Goal: Task Accomplishment & Management: Use online tool/utility

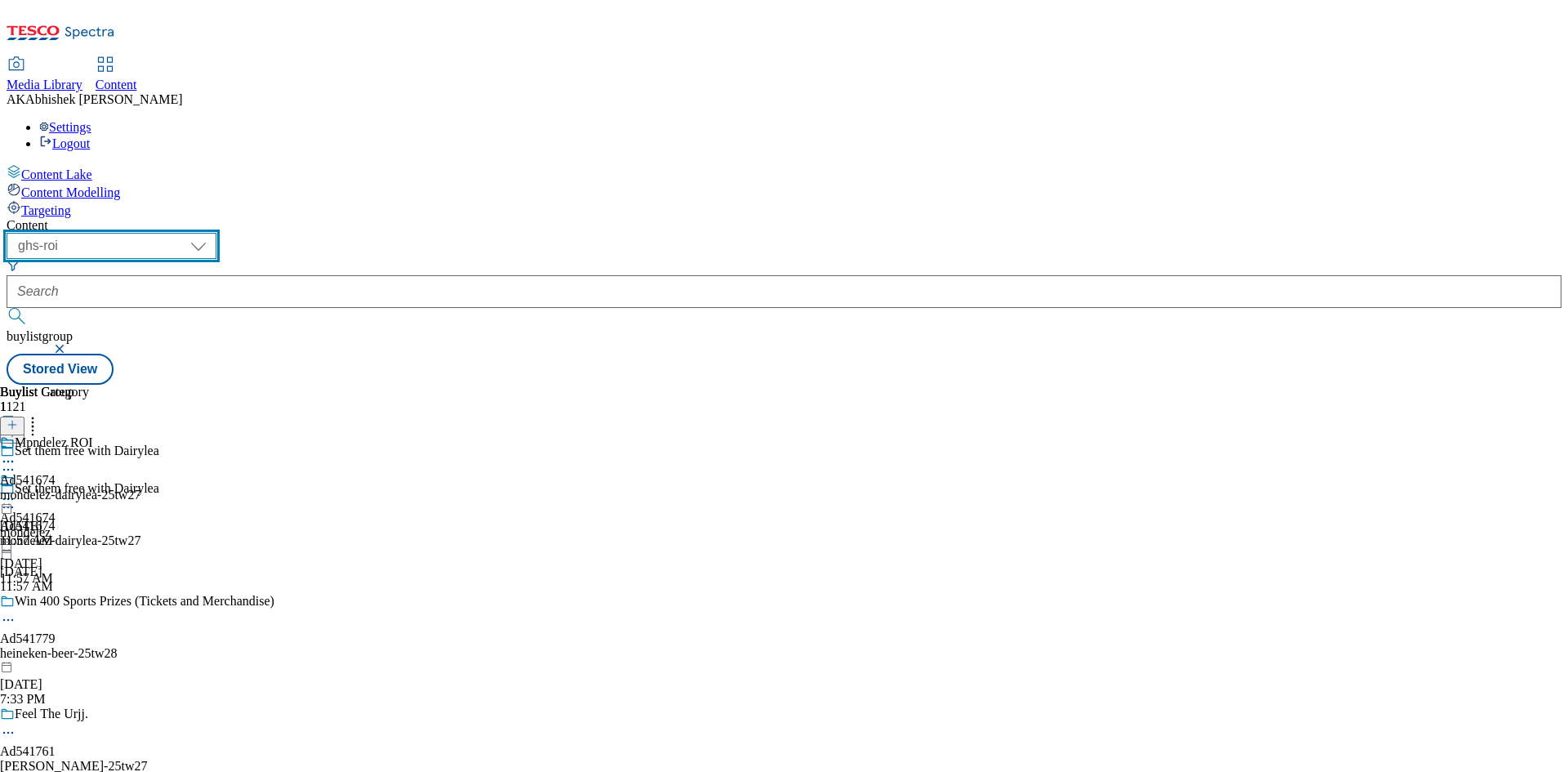
click at [216, 233] on select "ghs-roi ghs-uk" at bounding box center [111, 246] width 210 height 26
select select "ghs-[GEOGRAPHIC_DATA]"
click at [212, 233] on select "ghs-roi ghs-uk" at bounding box center [111, 246] width 210 height 26
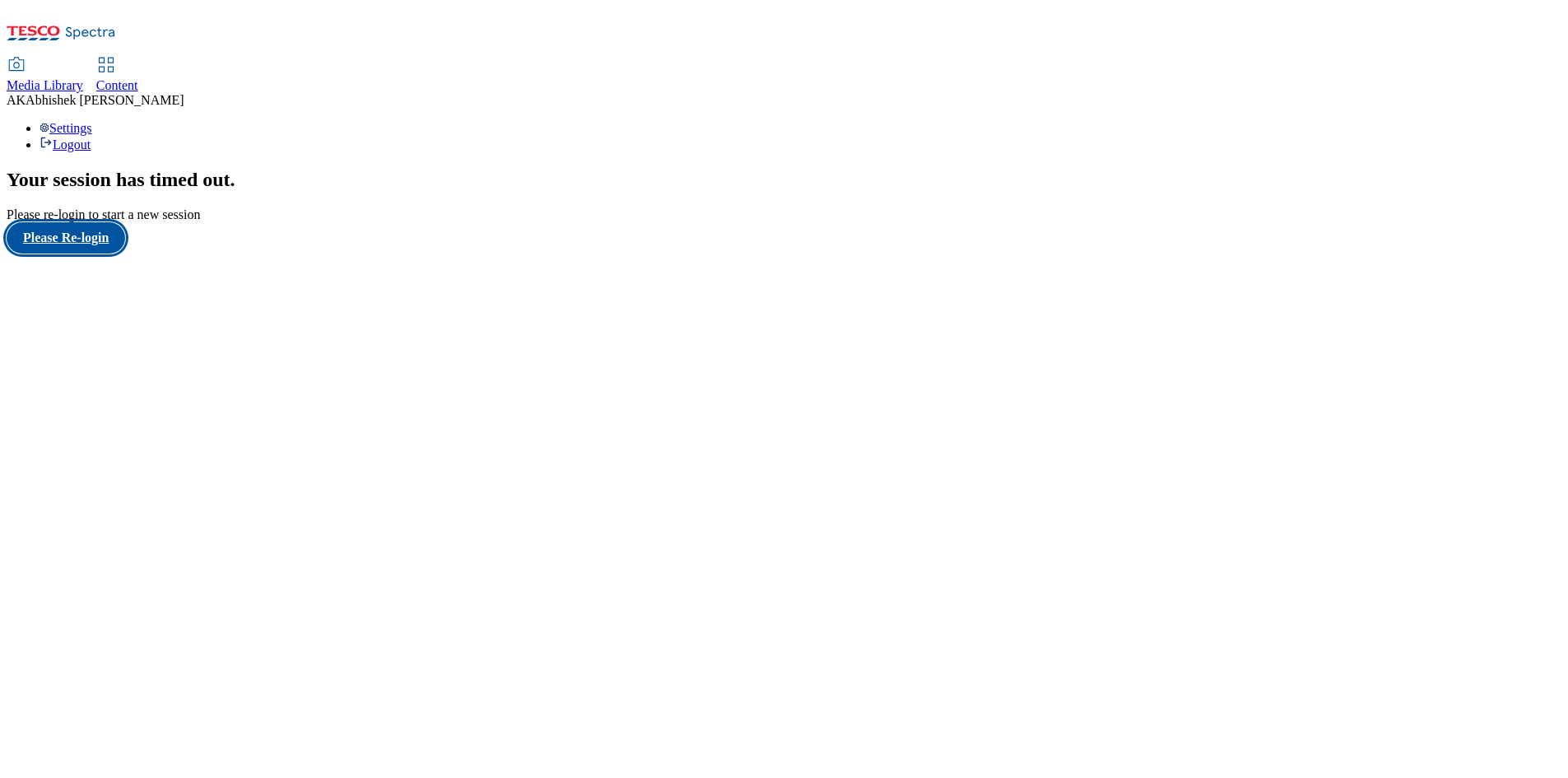
click at [121, 254] on button "Please Re-login" at bounding box center [66, 237] width 119 height 31
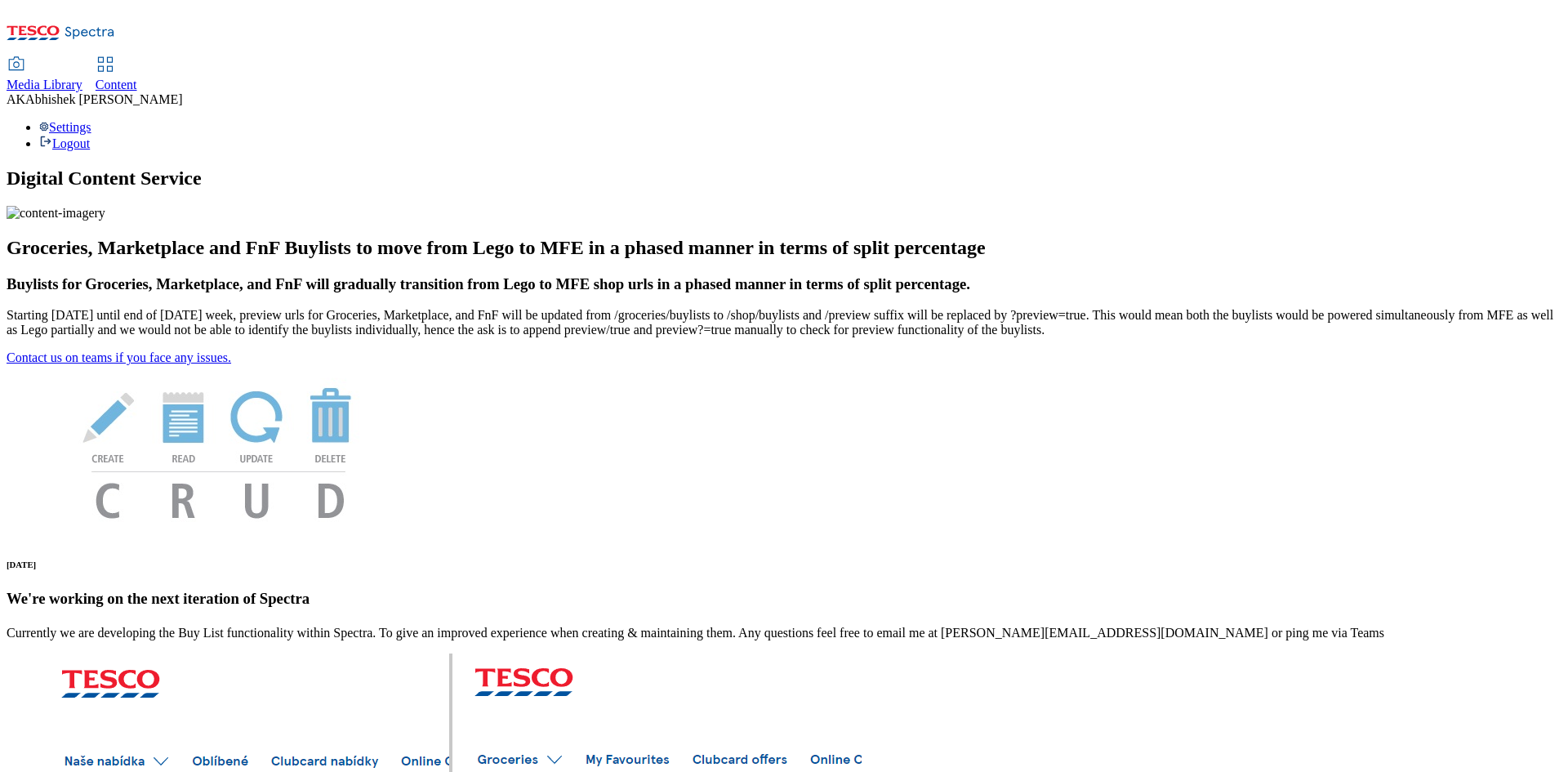
click at [137, 78] on span "Content" at bounding box center [116, 84] width 42 height 14
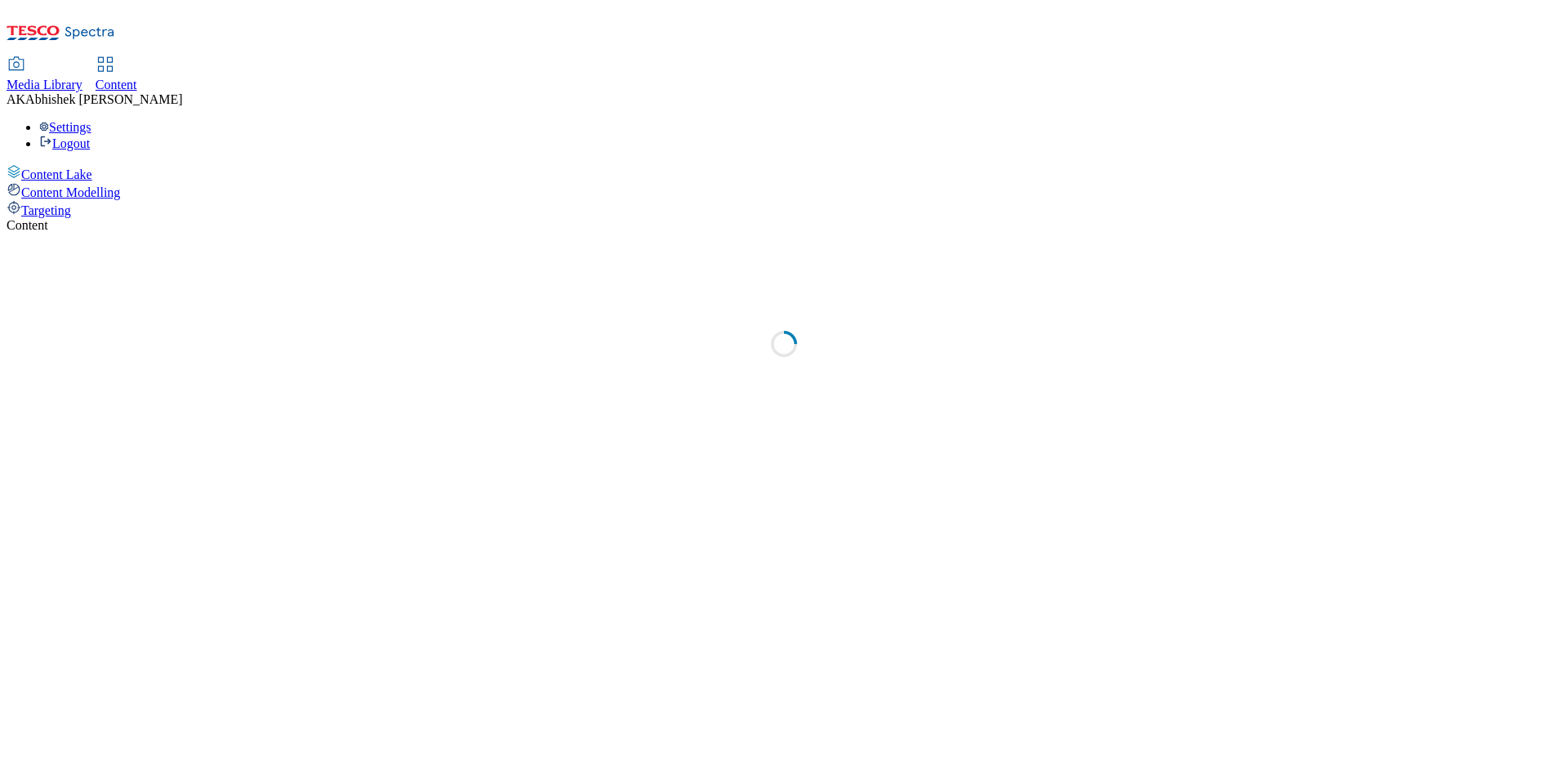
select select "ghs-[GEOGRAPHIC_DATA]"
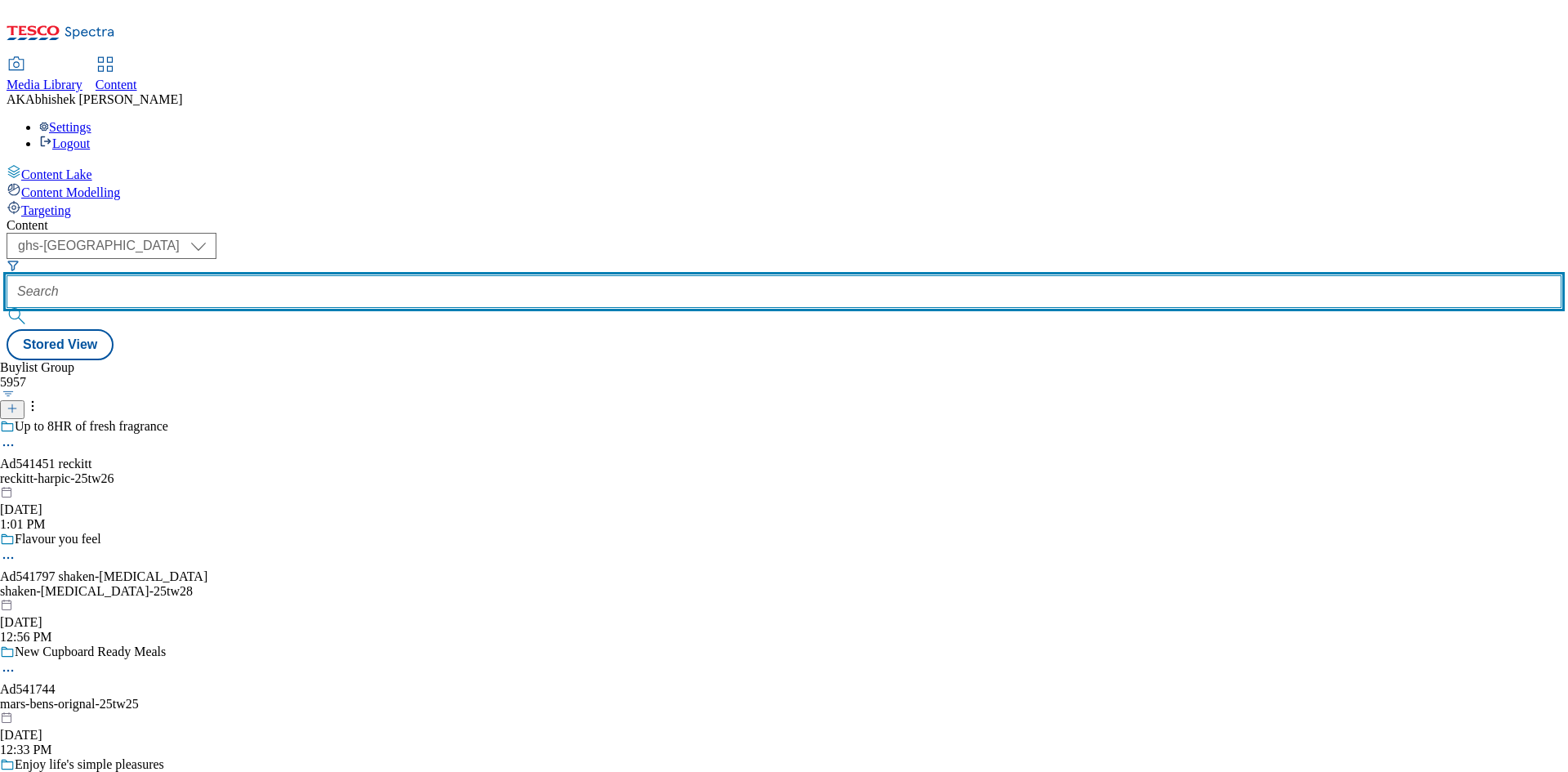
click at [386, 275] on input "text" at bounding box center [784, 292] width 1554 height 33
click at [377, 275] on input "text" at bounding box center [784, 292] width 1554 height 33
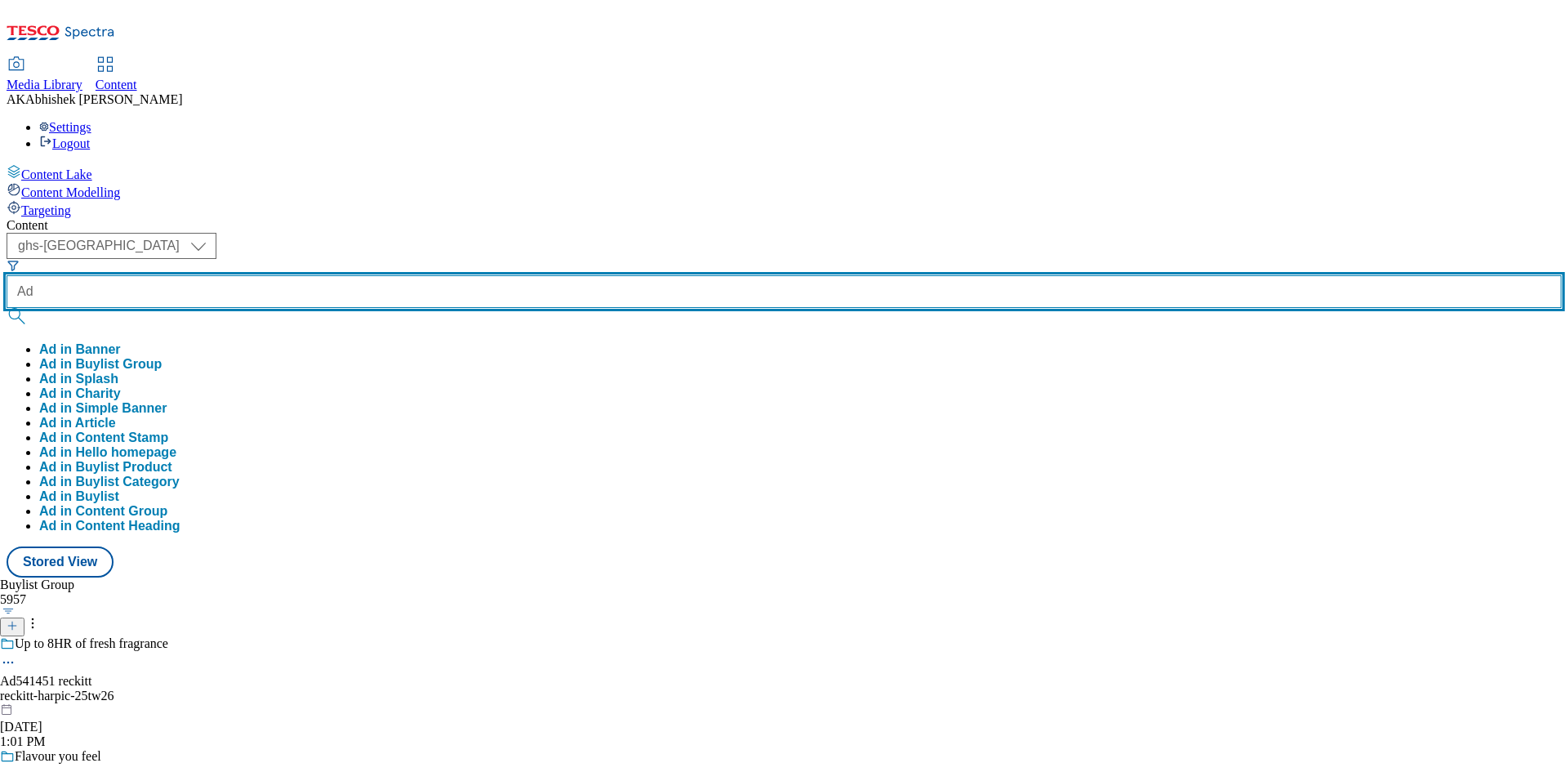
paste input "541451"
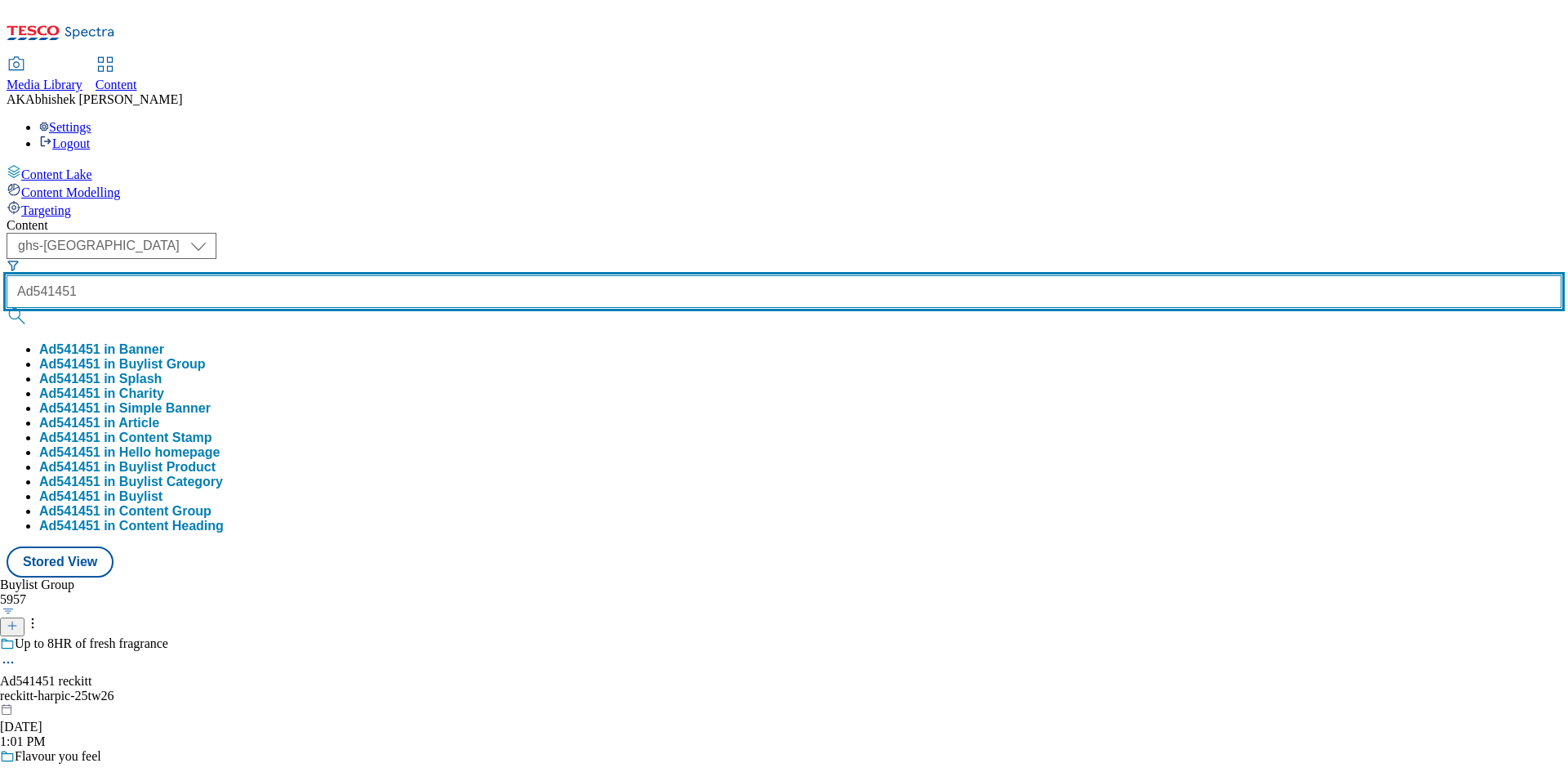
type input "Ad541451"
click at [6, 308] on button "submit" at bounding box center [17, 316] width 23 height 16
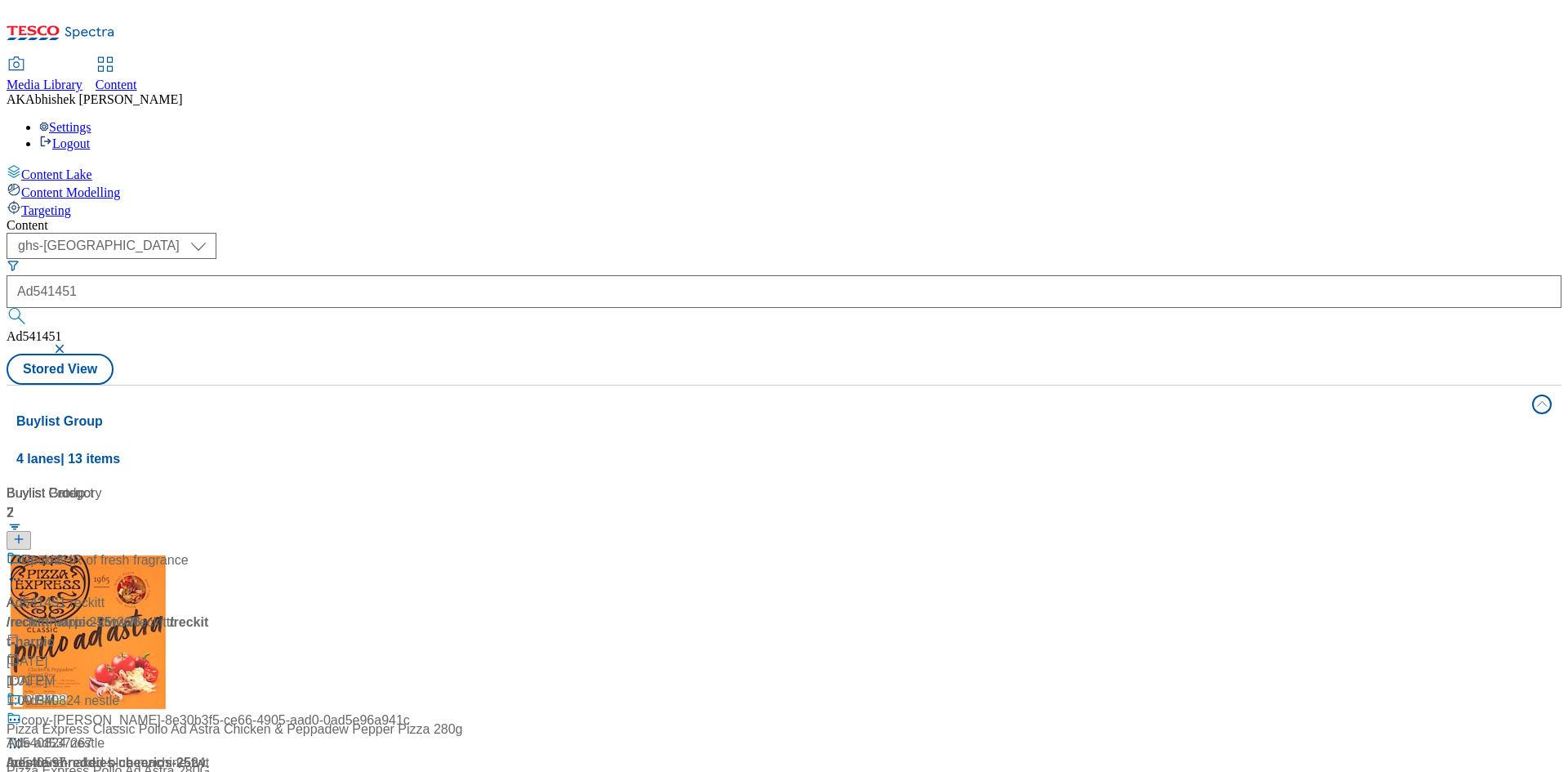
click at [725, 218] on div "Content" at bounding box center [784, 226] width 1554 height 14
click at [211, 551] on div "Kills 99.9% of bacteria" at bounding box center [108, 572] width 204 height 43
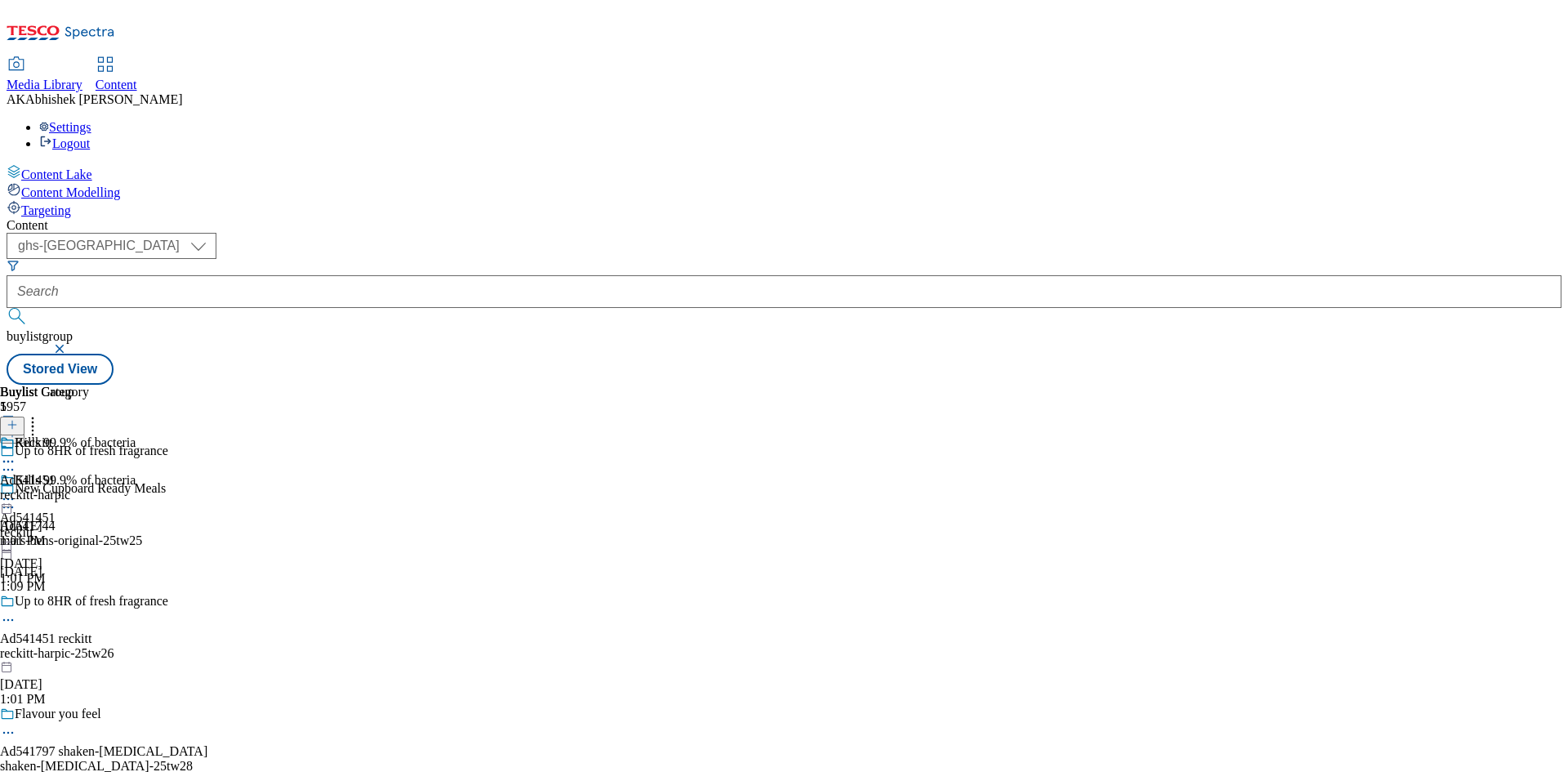
click at [14, 619] on circle at bounding box center [13, 620] width 3 height 3
click at [70, 649] on span "Edit" at bounding box center [60, 655] width 19 height 13
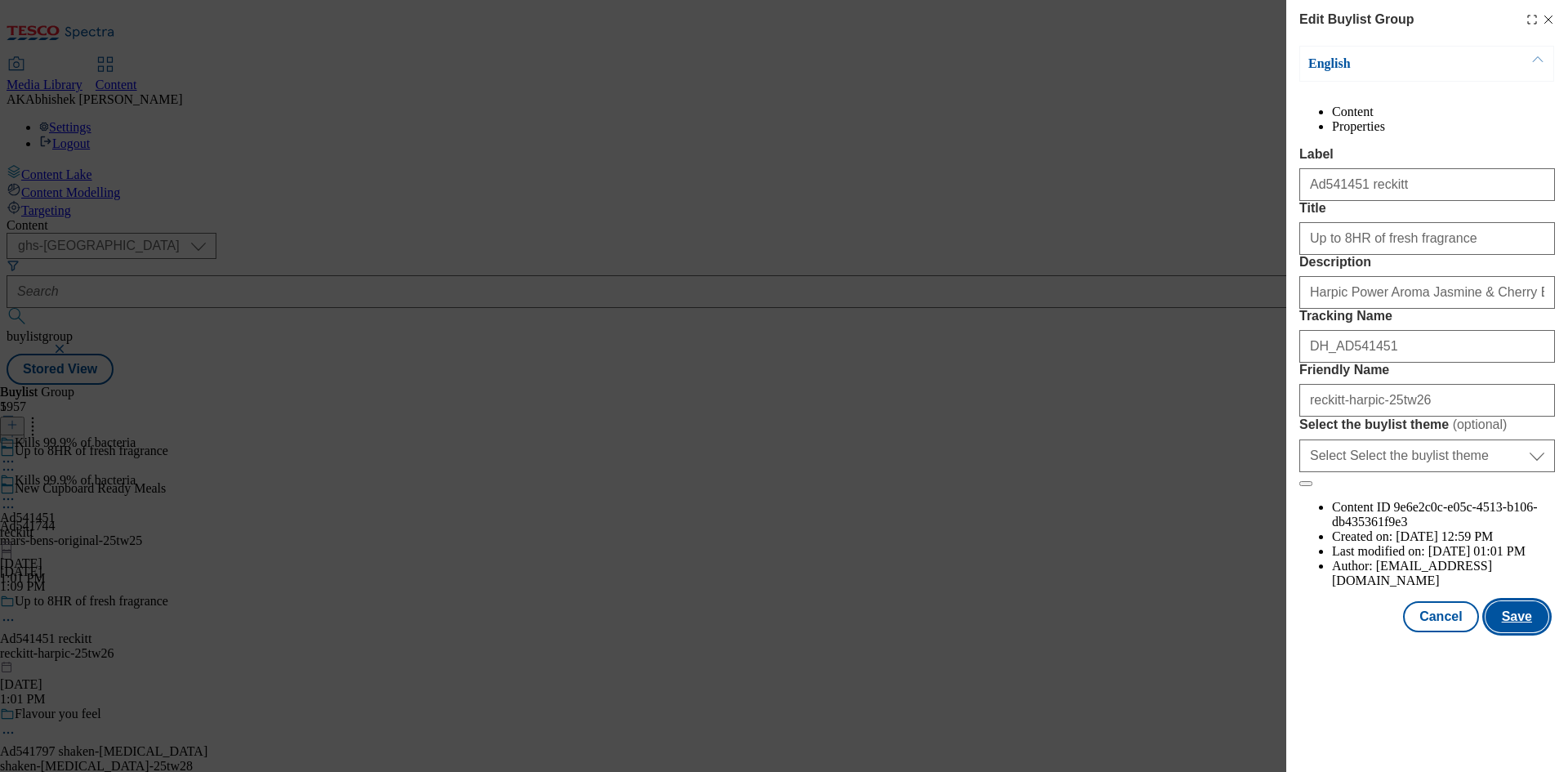
click at [1519, 632] on button "Save" at bounding box center [1516, 617] width 63 height 31
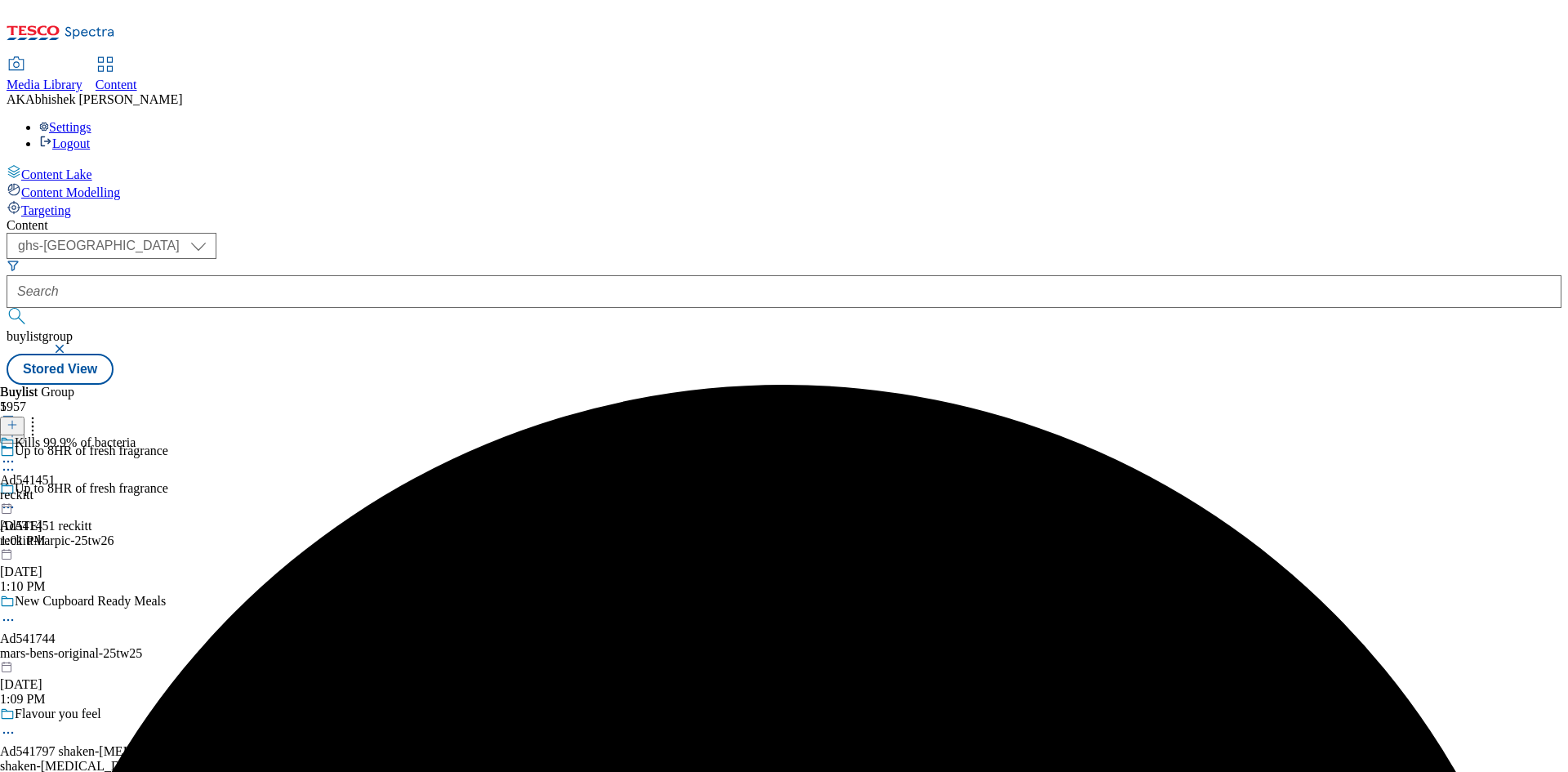
click at [16, 453] on icon at bounding box center [8, 461] width 16 height 16
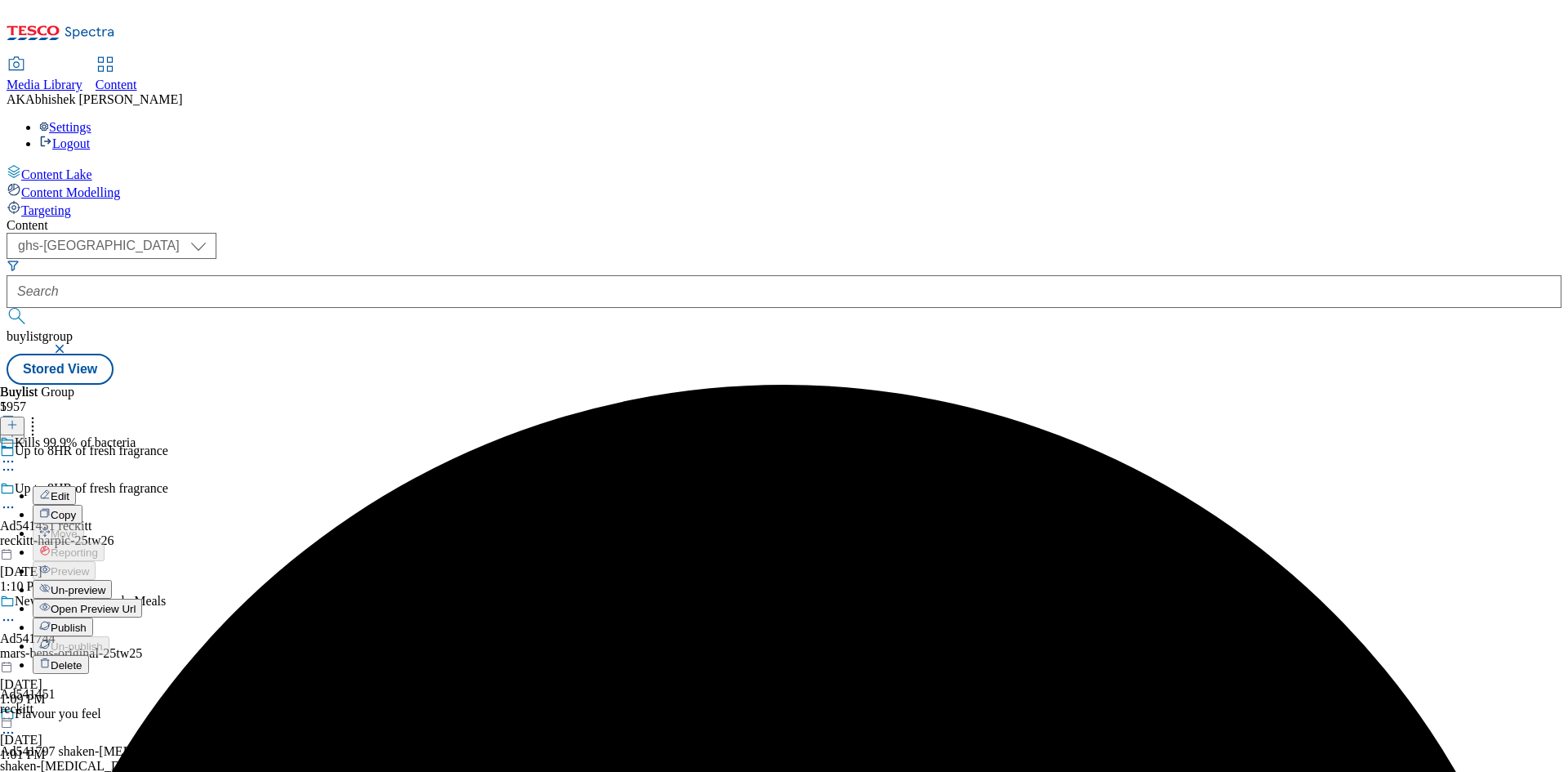
click at [70, 490] on span "Edit" at bounding box center [60, 497] width 19 height 13
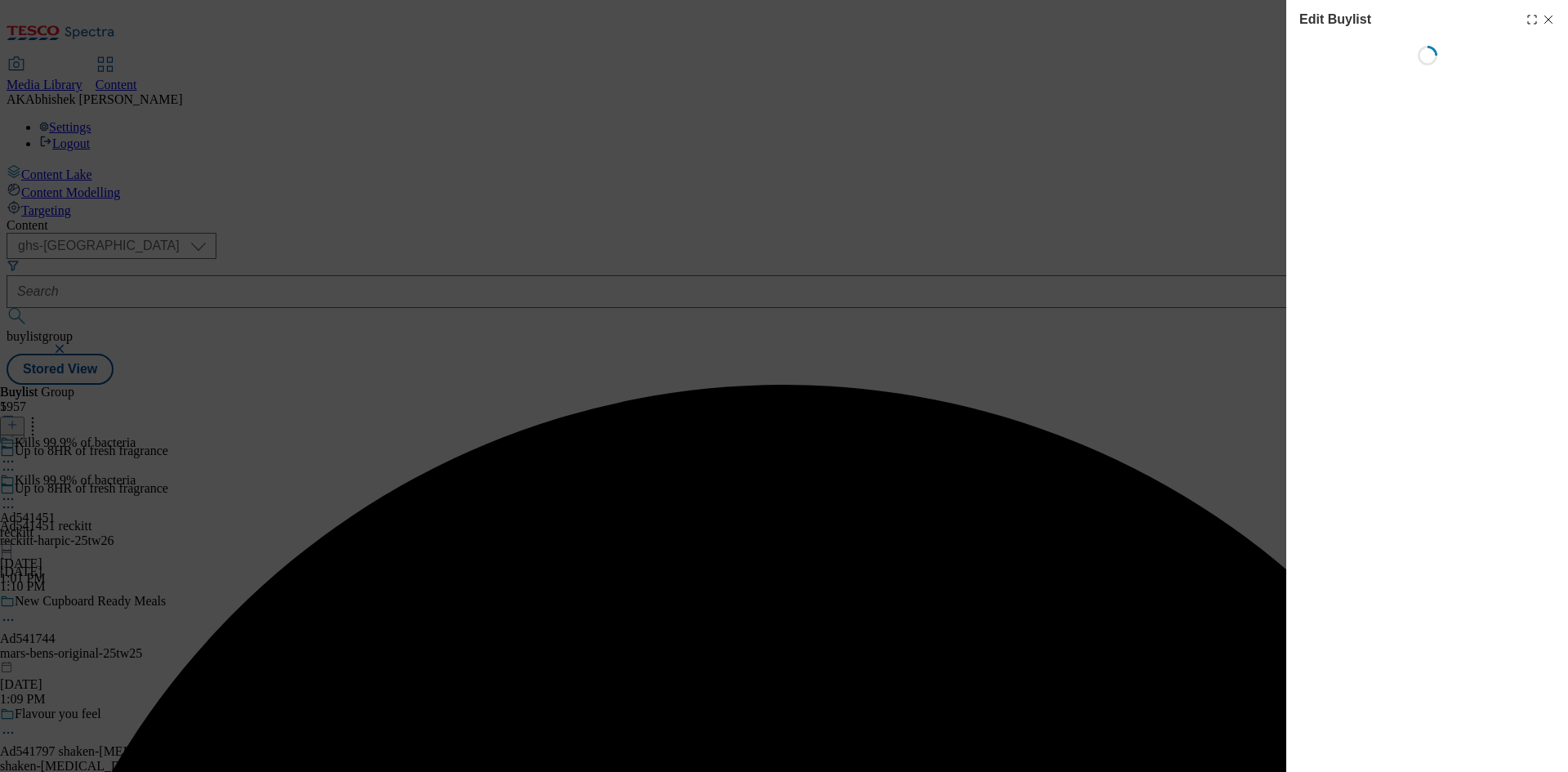
select select "tactical"
select select "supplier funded short term 1-3 weeks"
select select "dunnhumby"
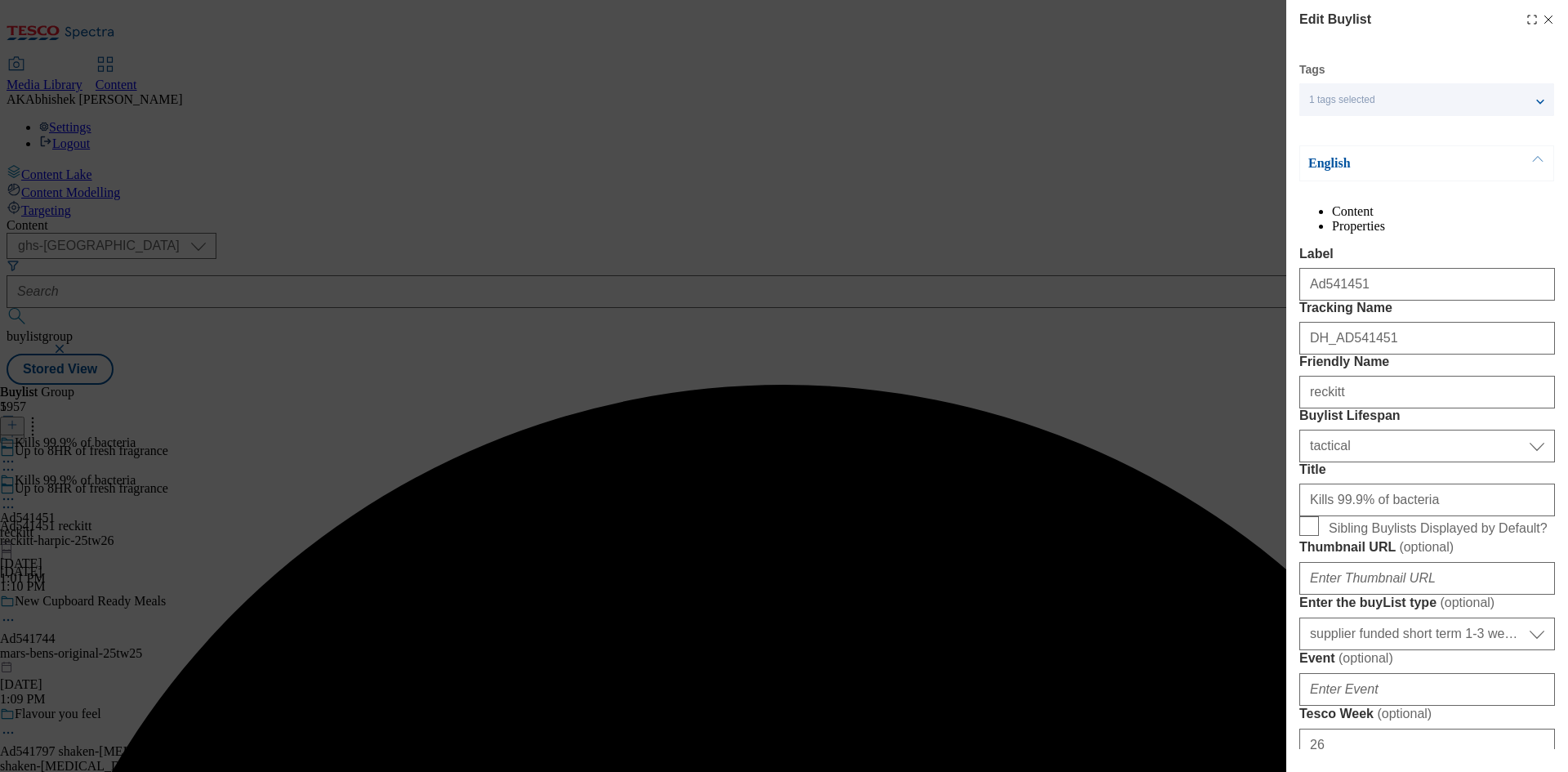
select select "Banner"
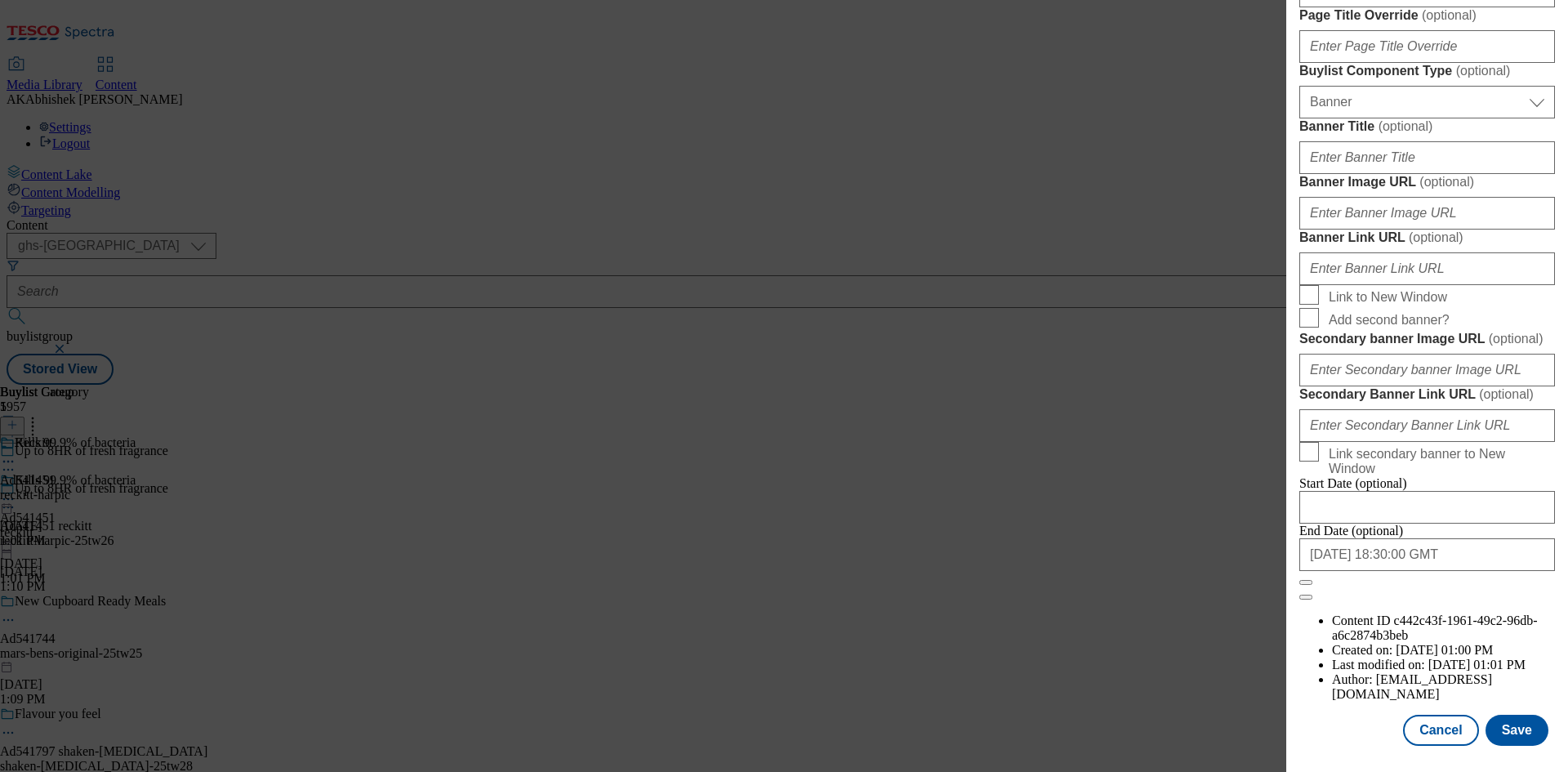
scroll to position [1605, 0]
click at [1505, 730] on button "Save" at bounding box center [1516, 730] width 63 height 31
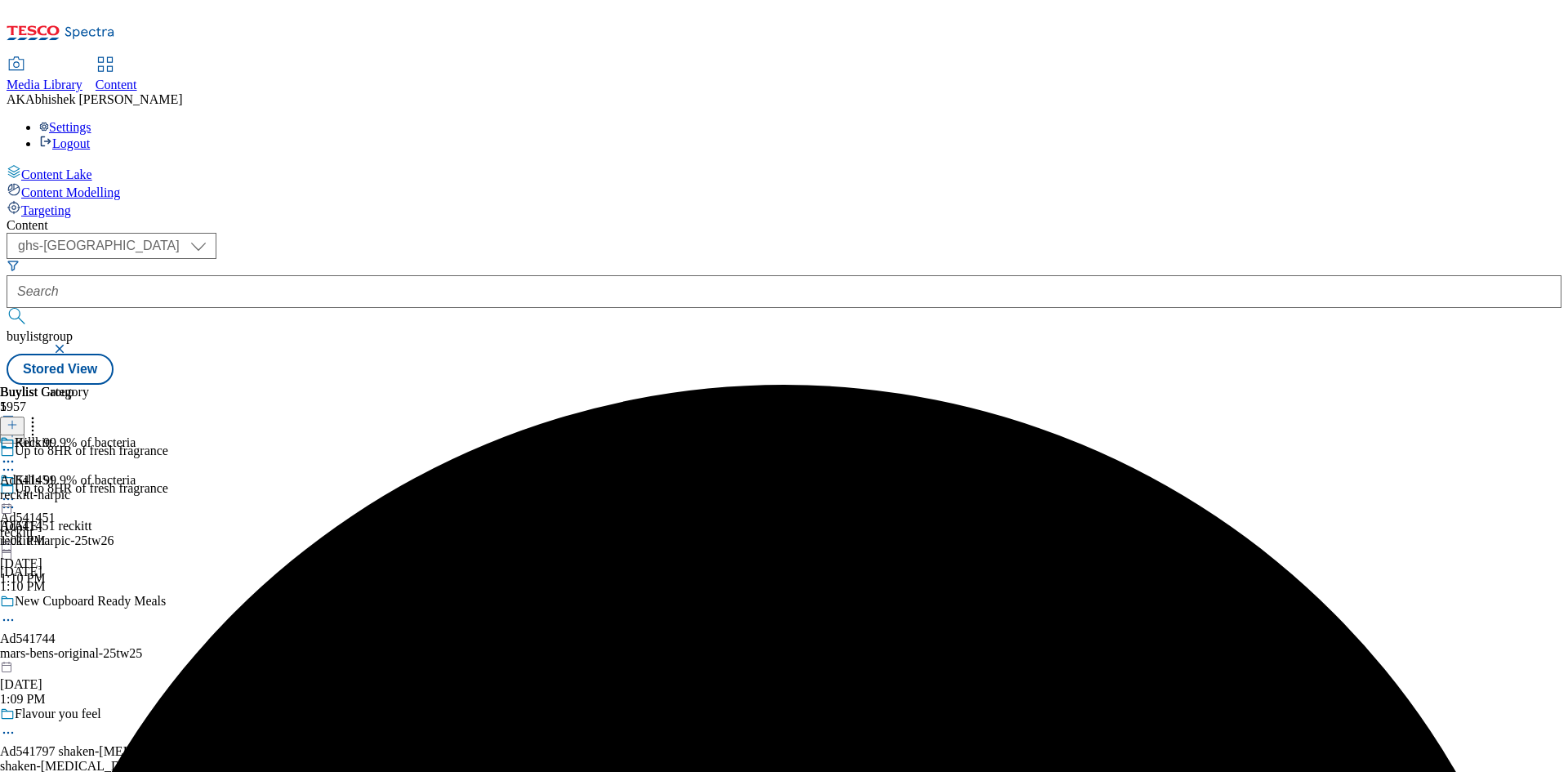
click at [16, 453] on icon at bounding box center [8, 461] width 16 height 16
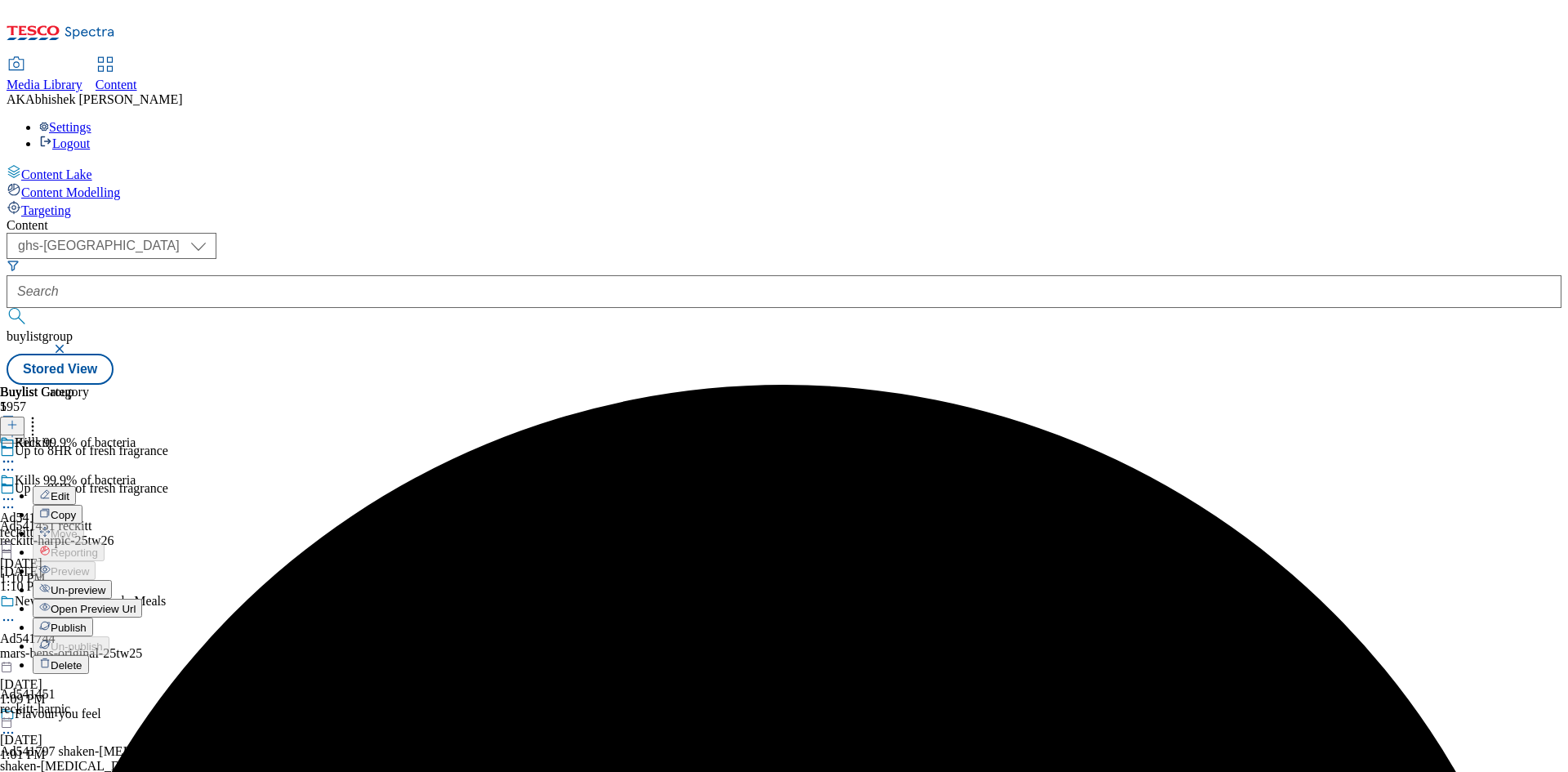
click at [70, 490] on span "Edit" at bounding box center [60, 497] width 19 height 13
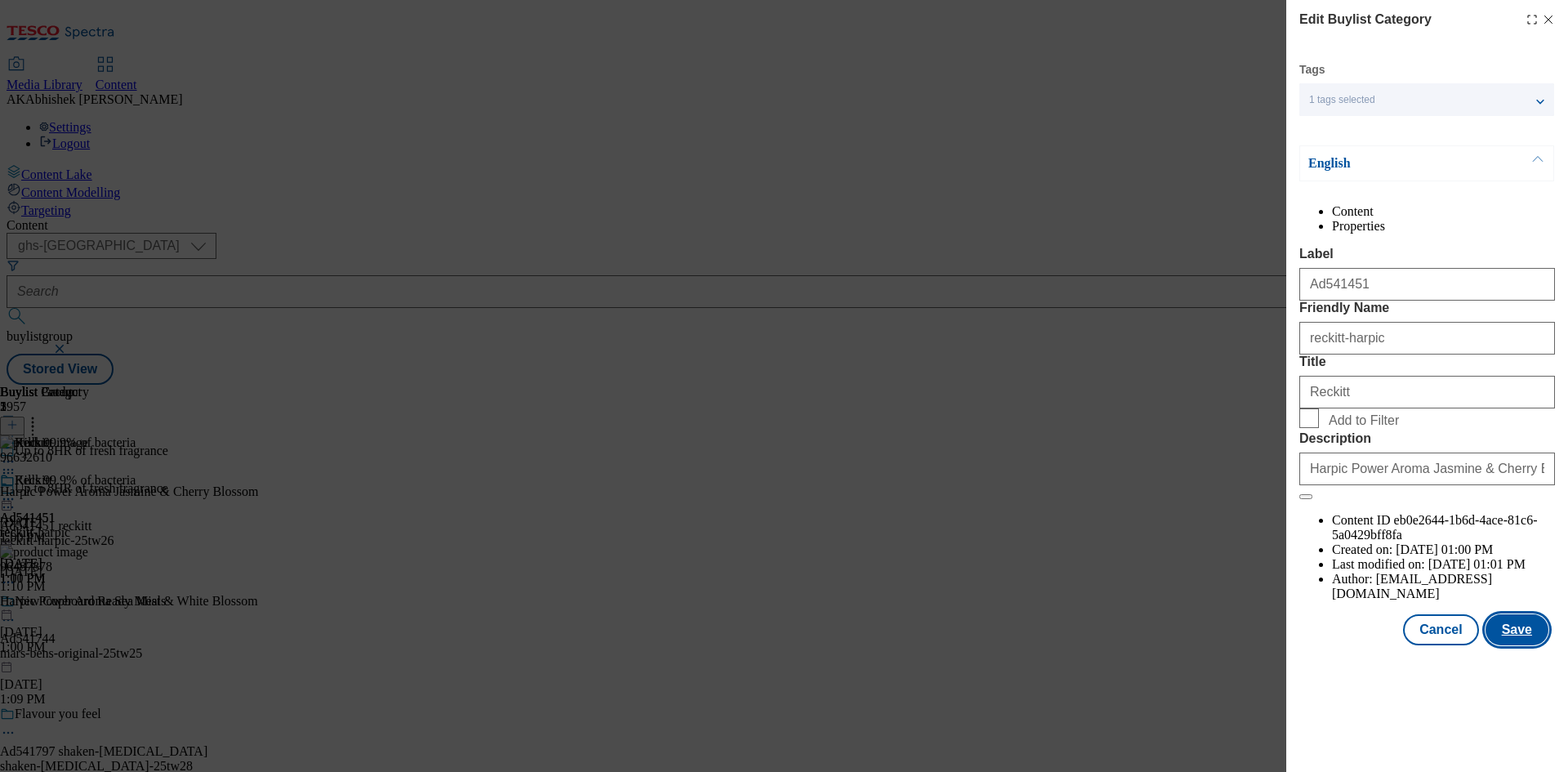
click at [1525, 645] on button "Save" at bounding box center [1516, 630] width 63 height 31
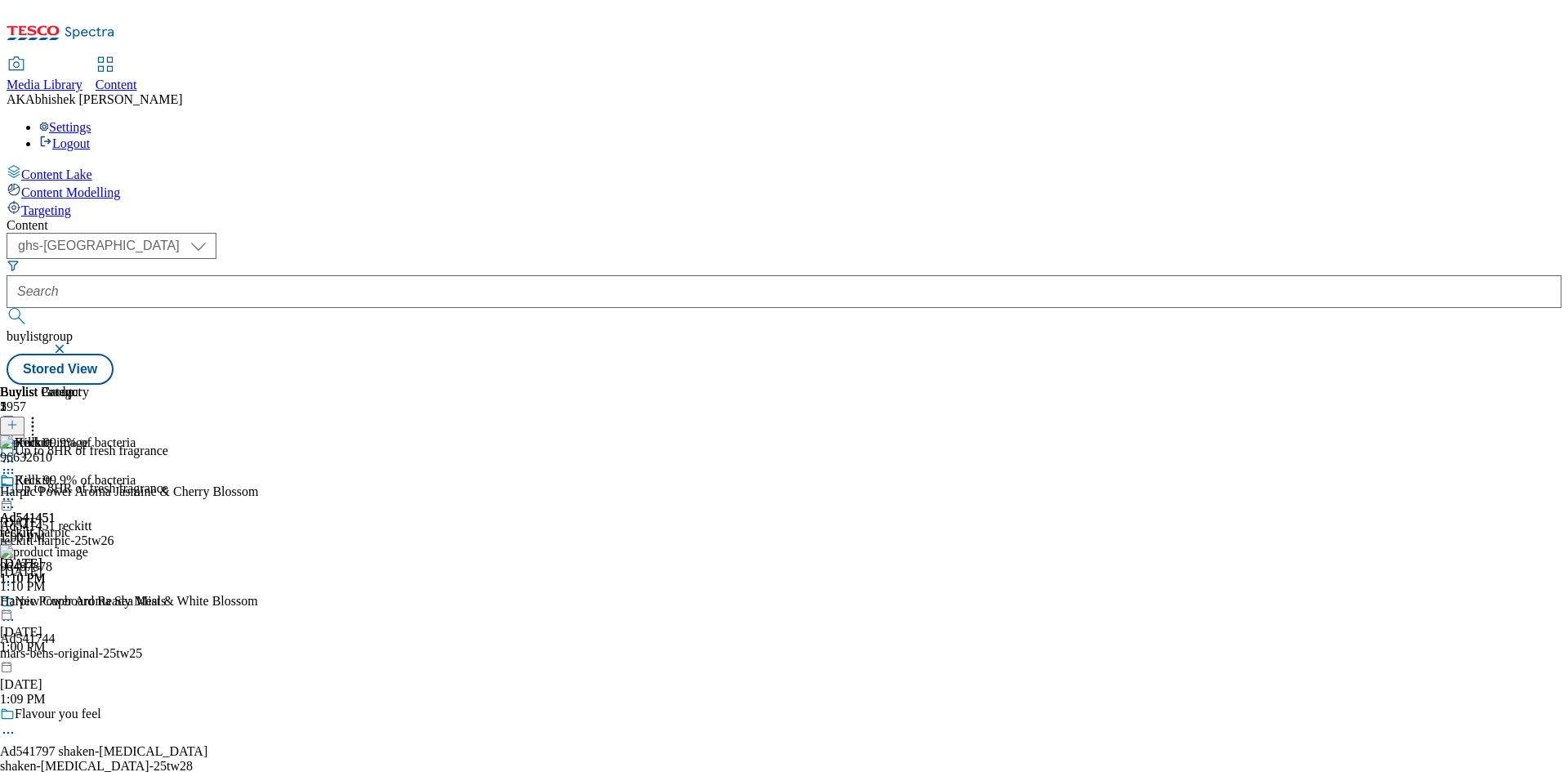
click at [16, 491] on icon at bounding box center [8, 499] width 16 height 16
click at [89, 603] on span "Preview" at bounding box center [70, 609] width 38 height 13
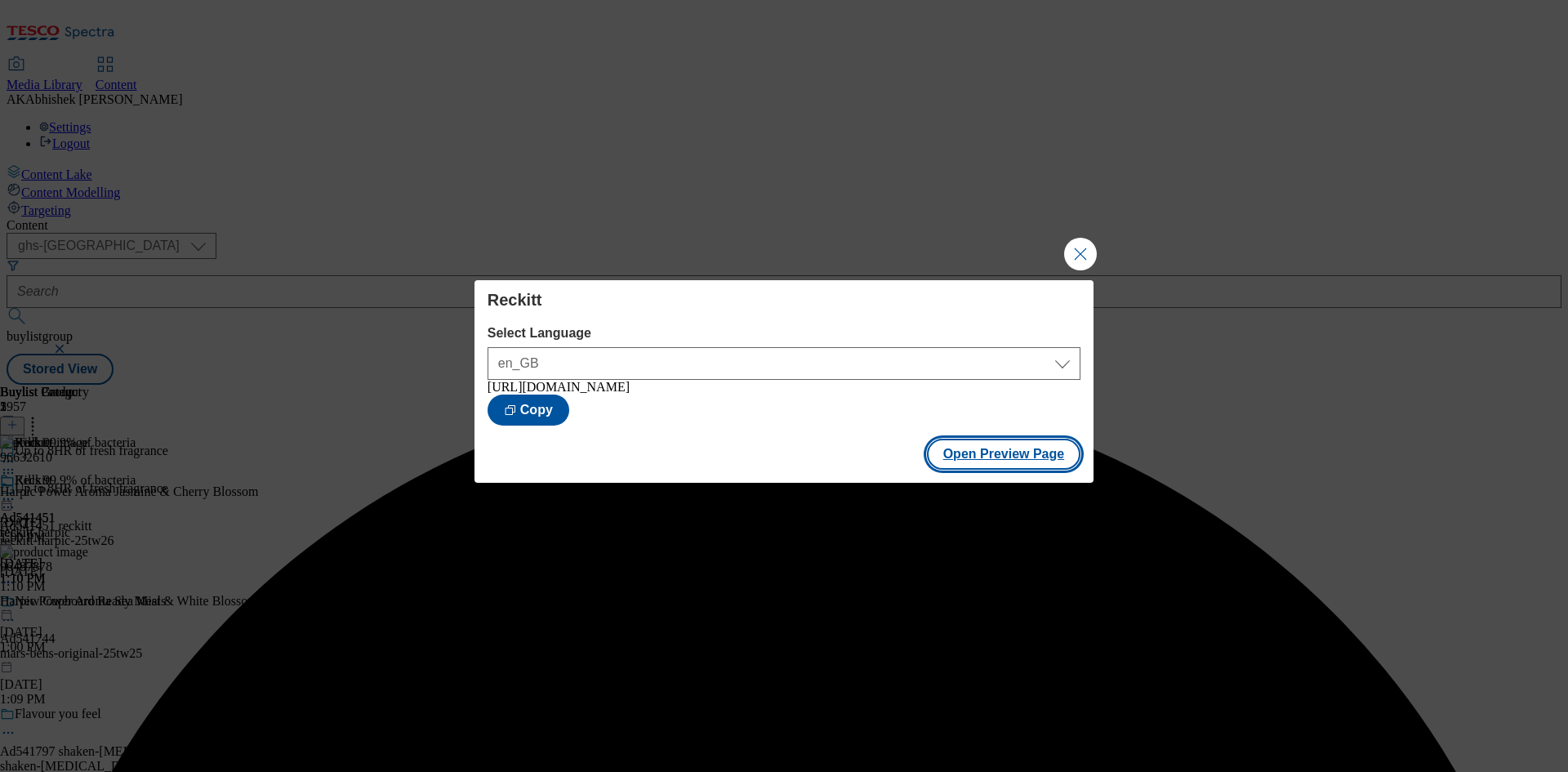
click at [1015, 468] on button "Open Preview Page" at bounding box center [1004, 454] width 154 height 31
click at [1083, 253] on button "Close Modal" at bounding box center [1081, 254] width 33 height 33
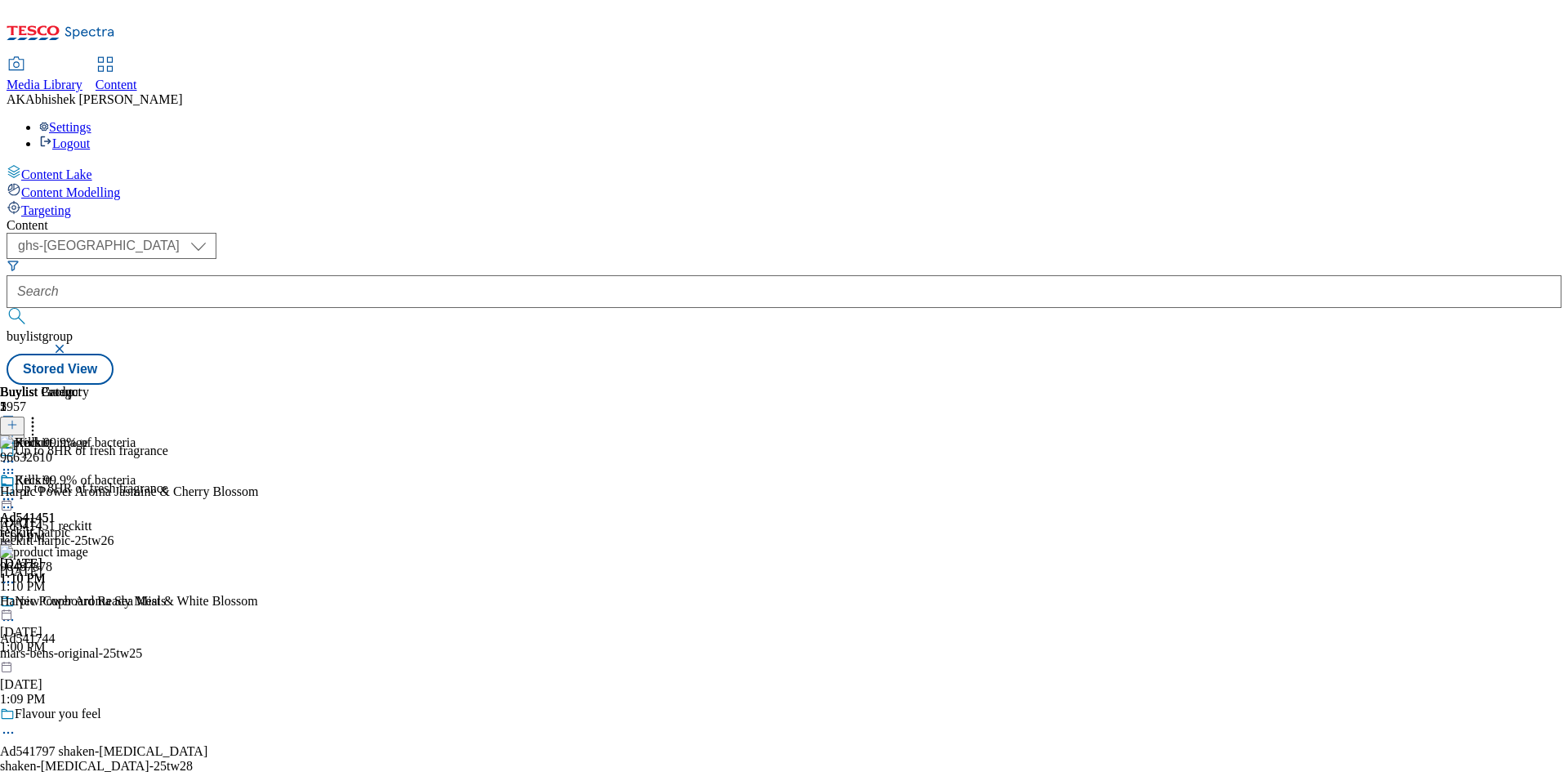
click at [16, 491] on icon at bounding box center [8, 499] width 16 height 16
click at [136, 473] on div "Kills 99.9% of bacteria Ad541451 reckitt [DATE] 1:10 PM" at bounding box center [68, 529] width 136 height 112
click at [16, 491] on icon at bounding box center [8, 499] width 16 height 16
click at [87, 660] on span "Publish" at bounding box center [69, 666] width 36 height 13
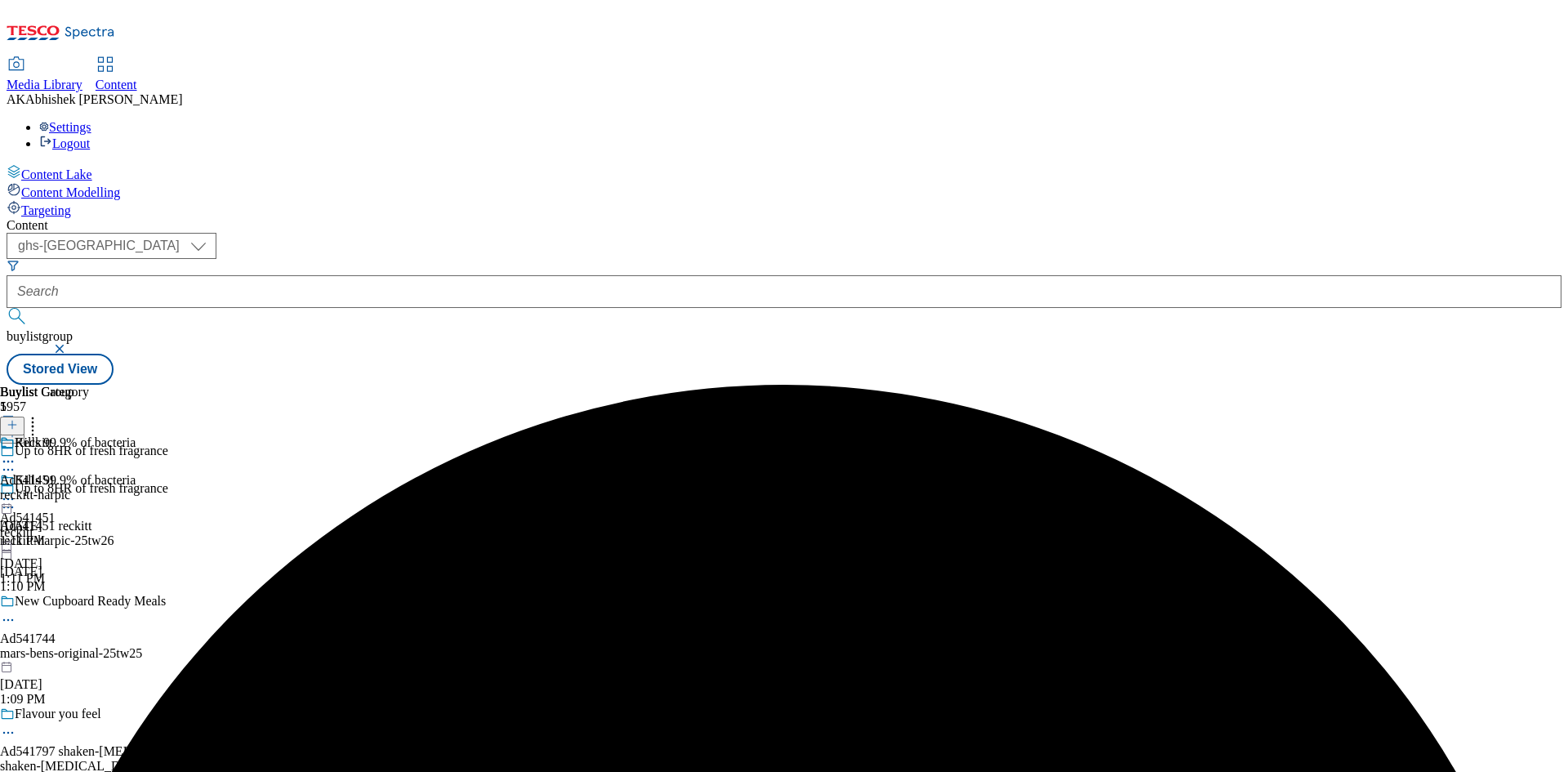
click at [16, 453] on icon at bounding box center [8, 461] width 16 height 16
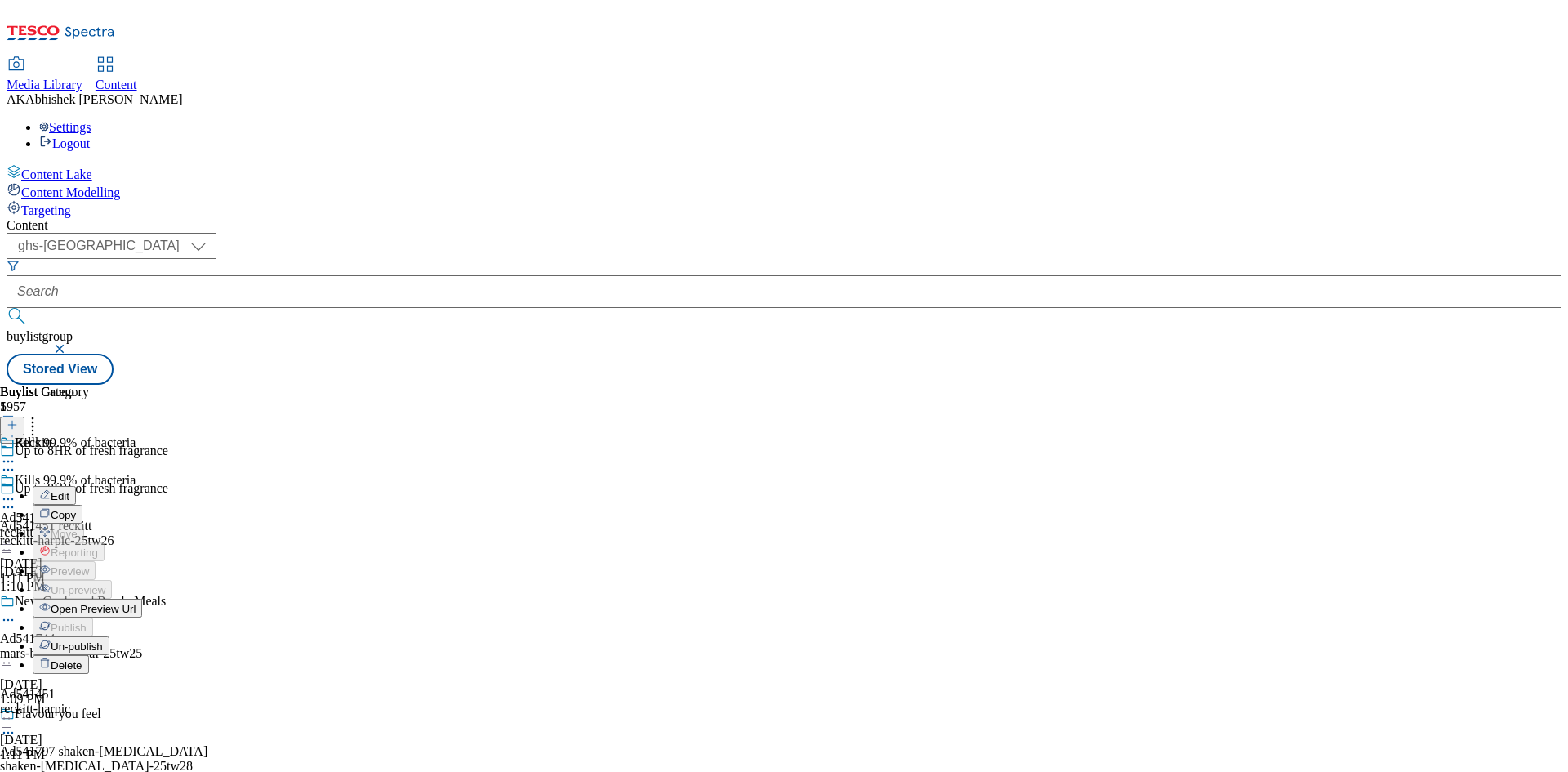
click at [136, 603] on span "Open Preview Url" at bounding box center [93, 609] width 85 height 13
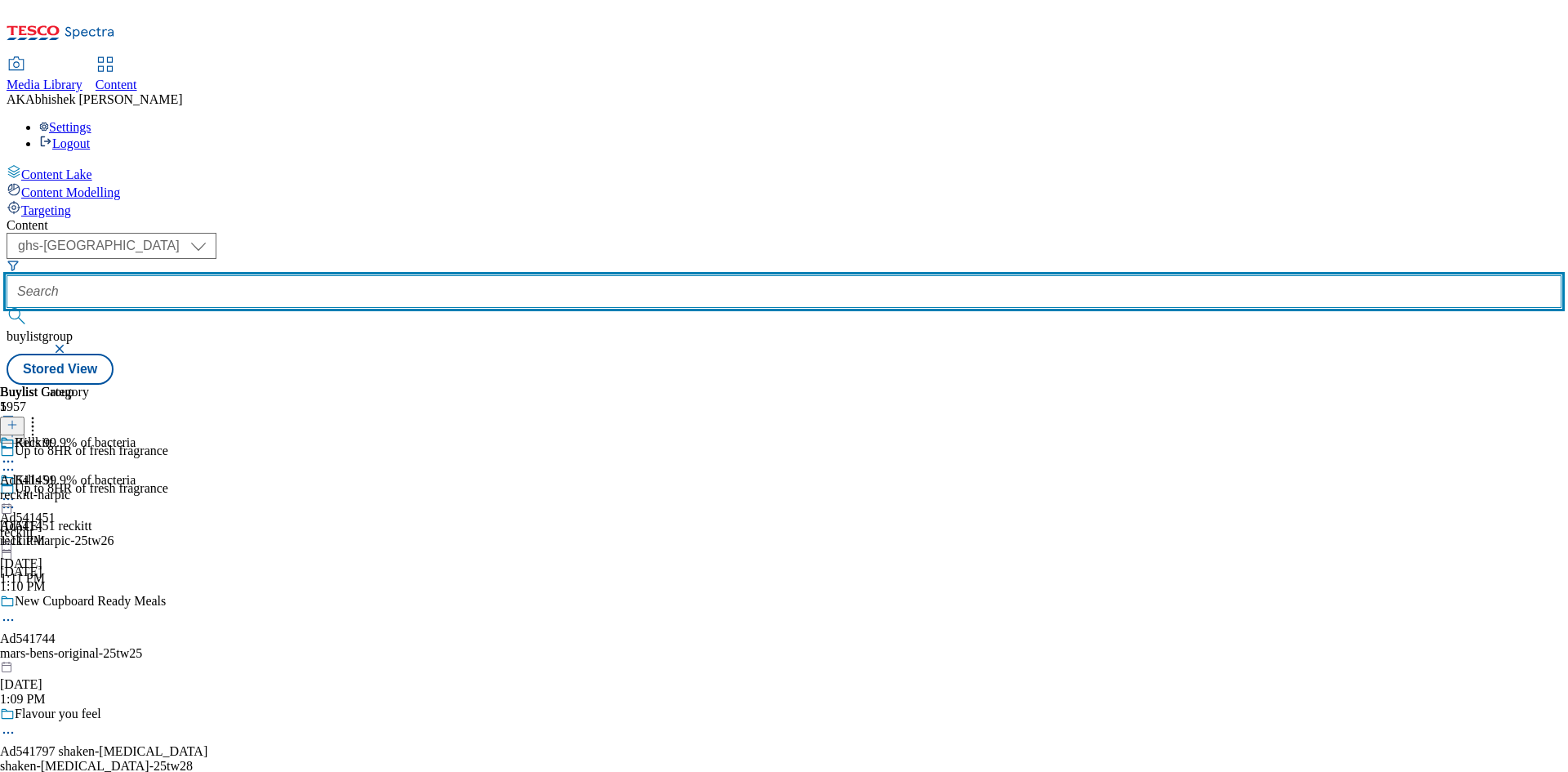
click at [402, 275] on input "text" at bounding box center [784, 292] width 1554 height 33
click at [6, 308] on button "submit" at bounding box center [17, 316] width 23 height 16
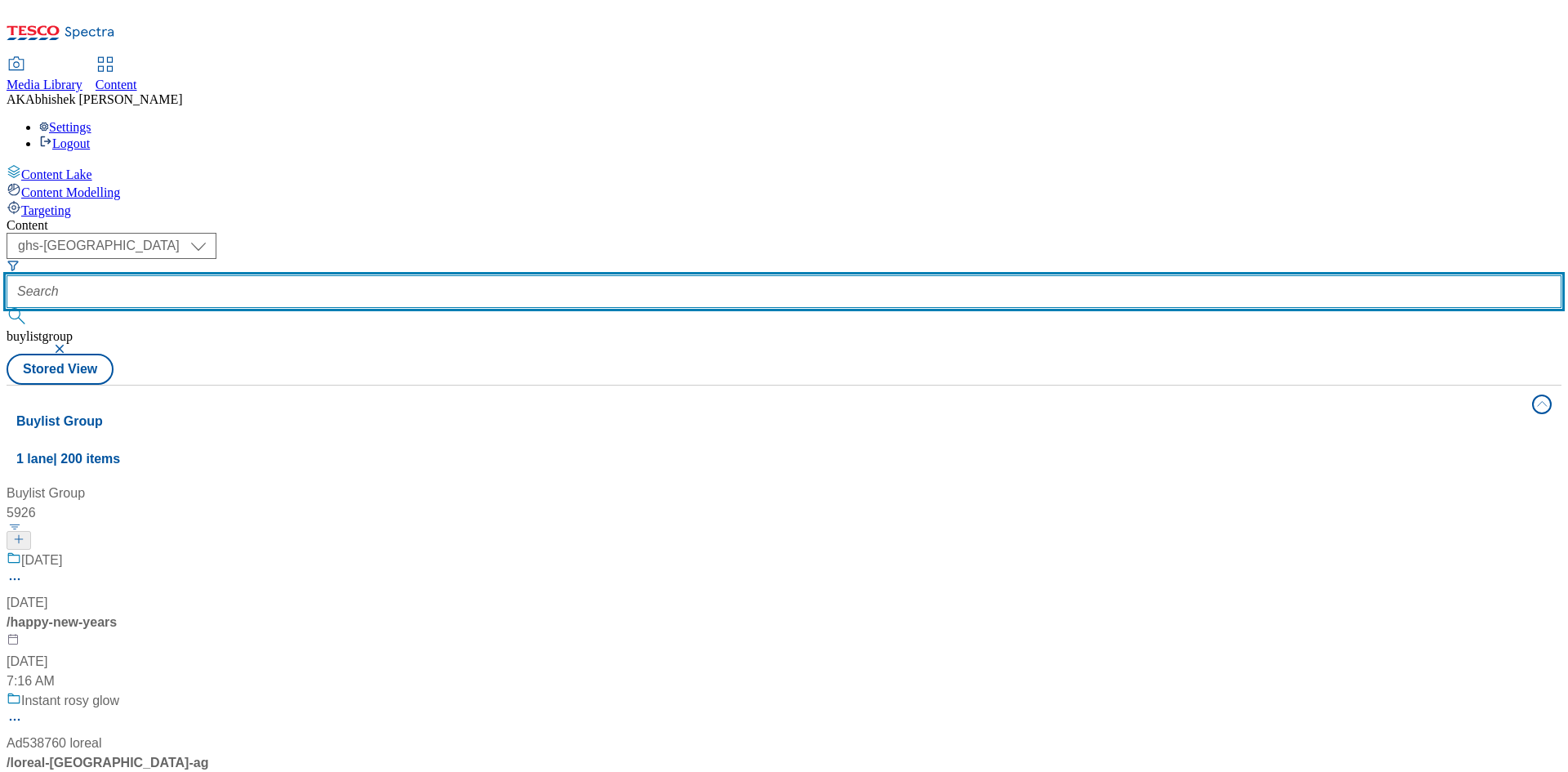
click at [420, 275] on input "text" at bounding box center [784, 292] width 1554 height 33
type input "Ad541797"
click at [6, 308] on button "submit" at bounding box center [17, 316] width 23 height 16
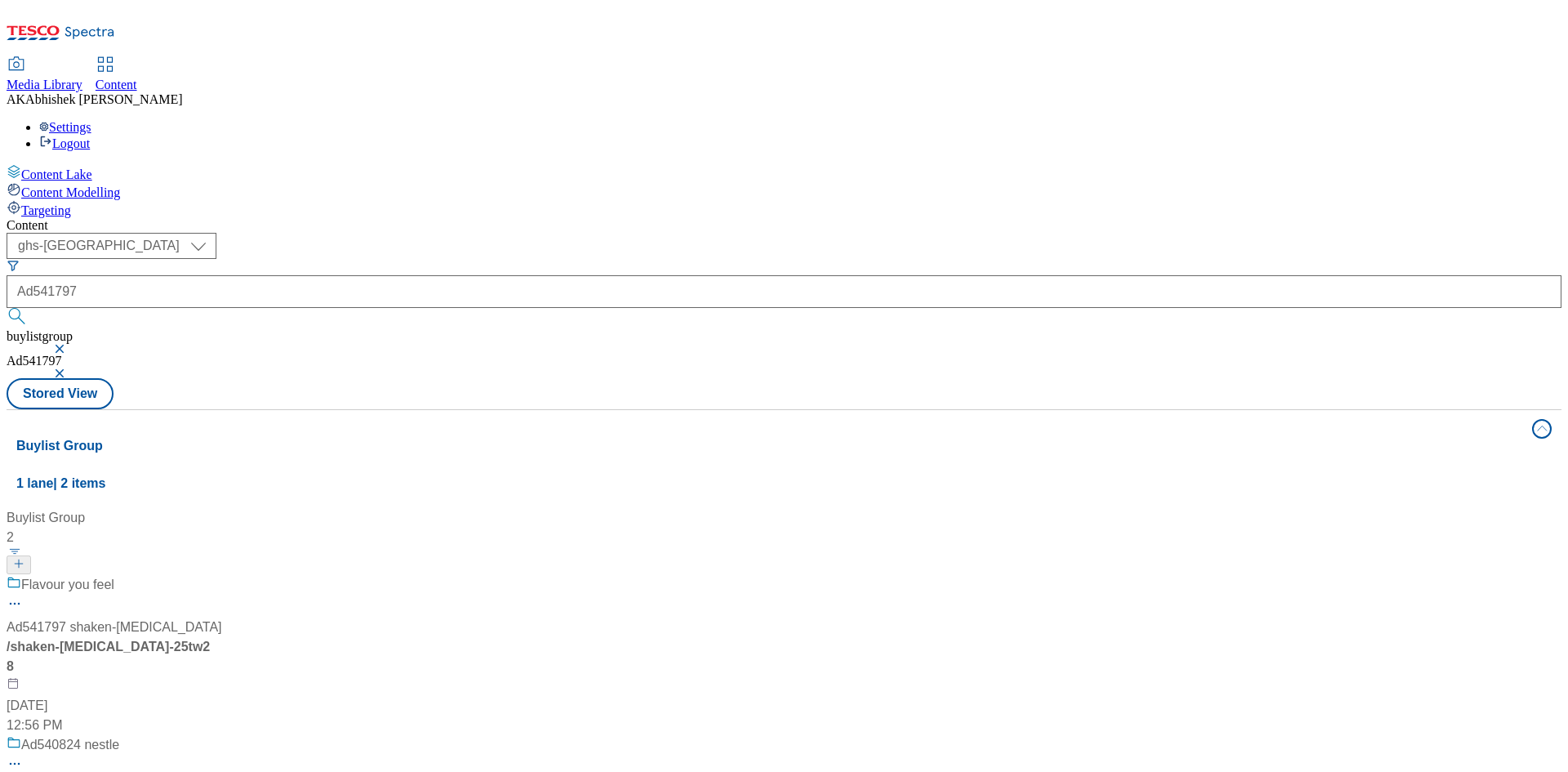
click at [222, 575] on div "Flavour you feel" at bounding box center [114, 596] width 216 height 43
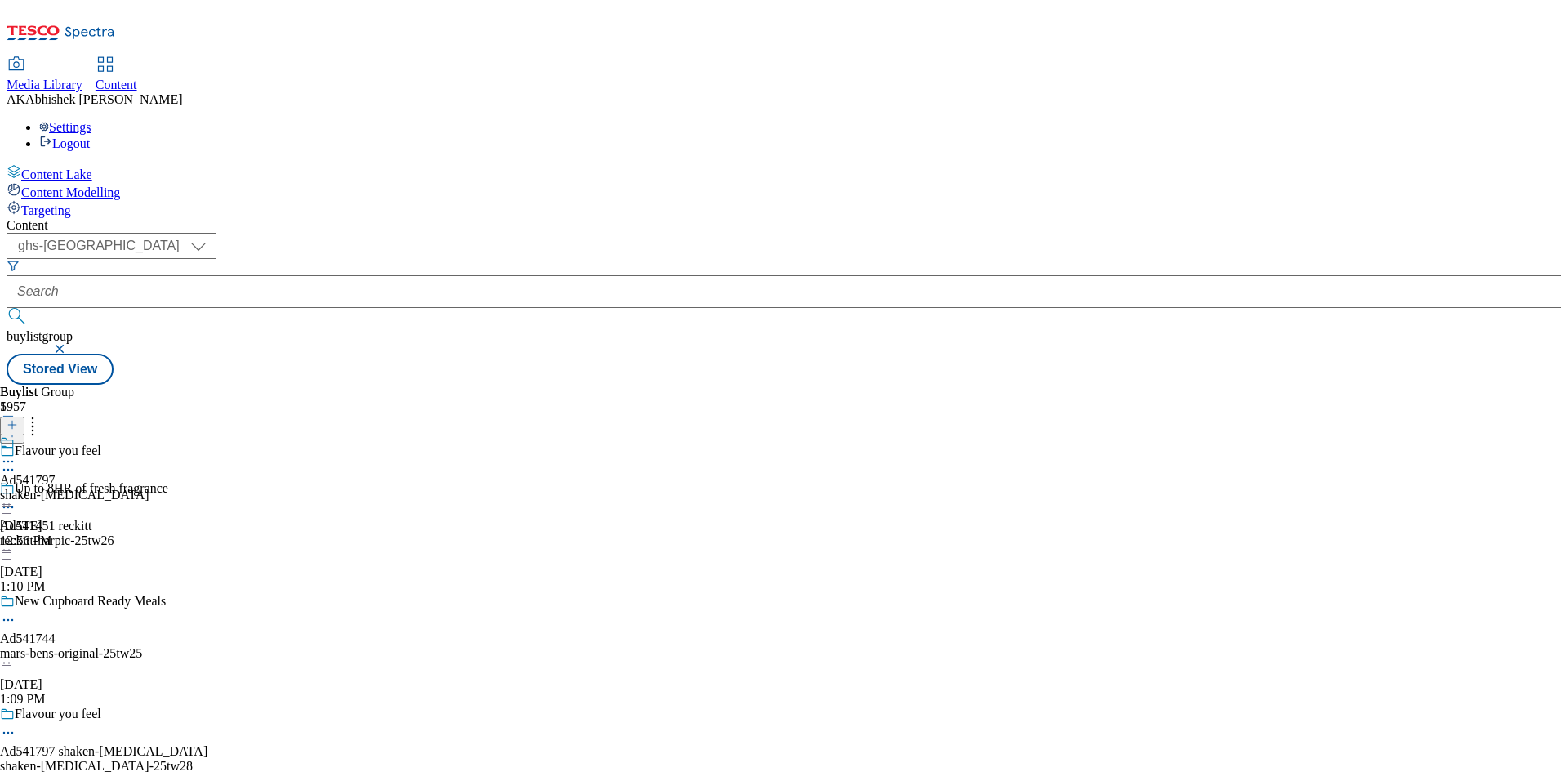
click at [16, 725] on icon at bounding box center [8, 733] width 16 height 16
click at [70, 761] on span "Edit" at bounding box center [60, 767] width 19 height 13
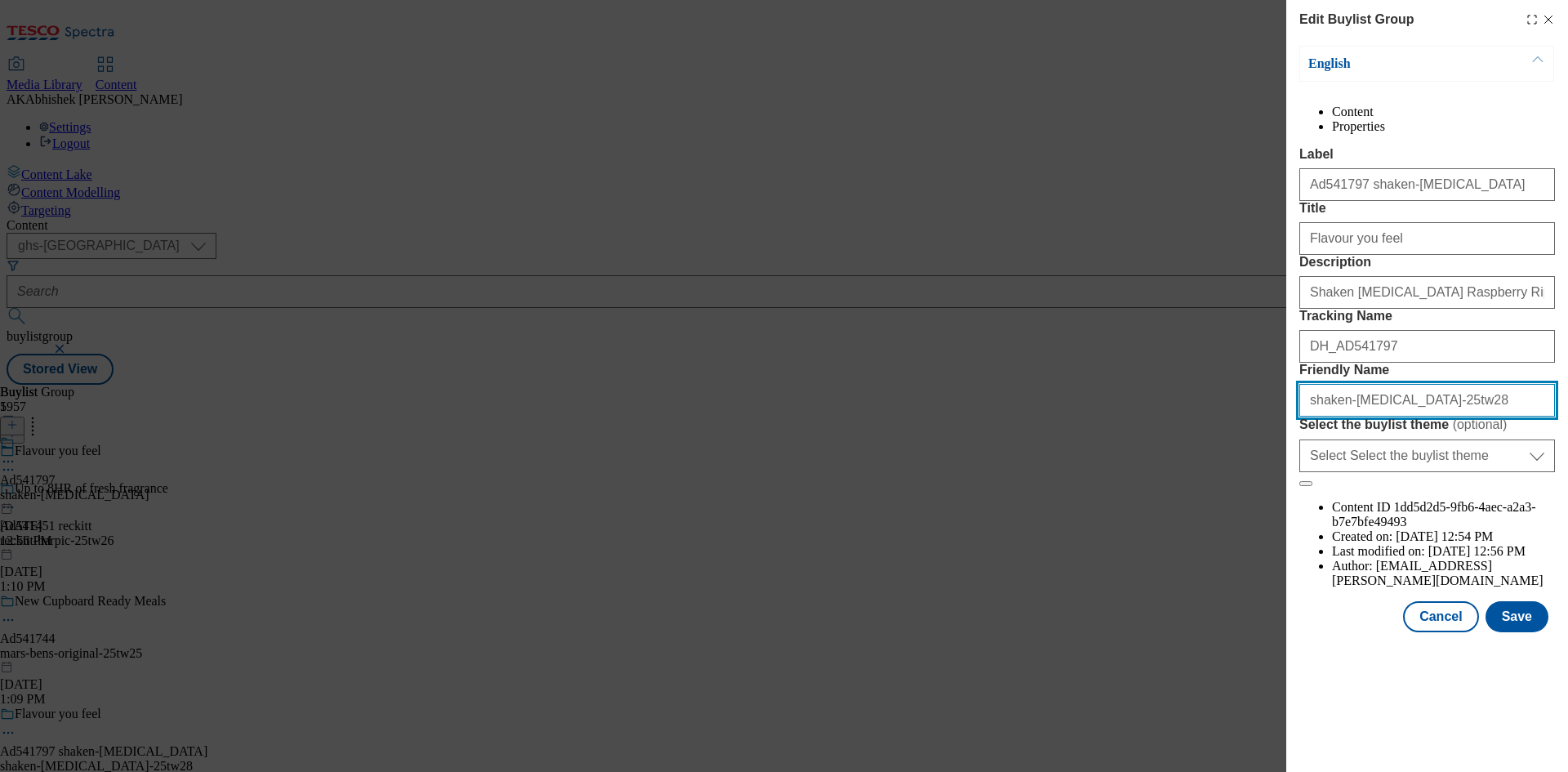
click at [1371, 417] on input "shaken-[MEDICAL_DATA]-25tw28" at bounding box center [1427, 400] width 255 height 33
paste input "Milkshake"
click at [1306, 417] on input "shaken-[MEDICAL_DATA]-milkshake-25tw28" at bounding box center [1427, 400] width 255 height 33
type input "shaken-[MEDICAL_DATA]-milkshake-25tw28"
click at [1472, 417] on input "shaken-[MEDICAL_DATA]-milkshake-25tw28" at bounding box center [1427, 400] width 255 height 33
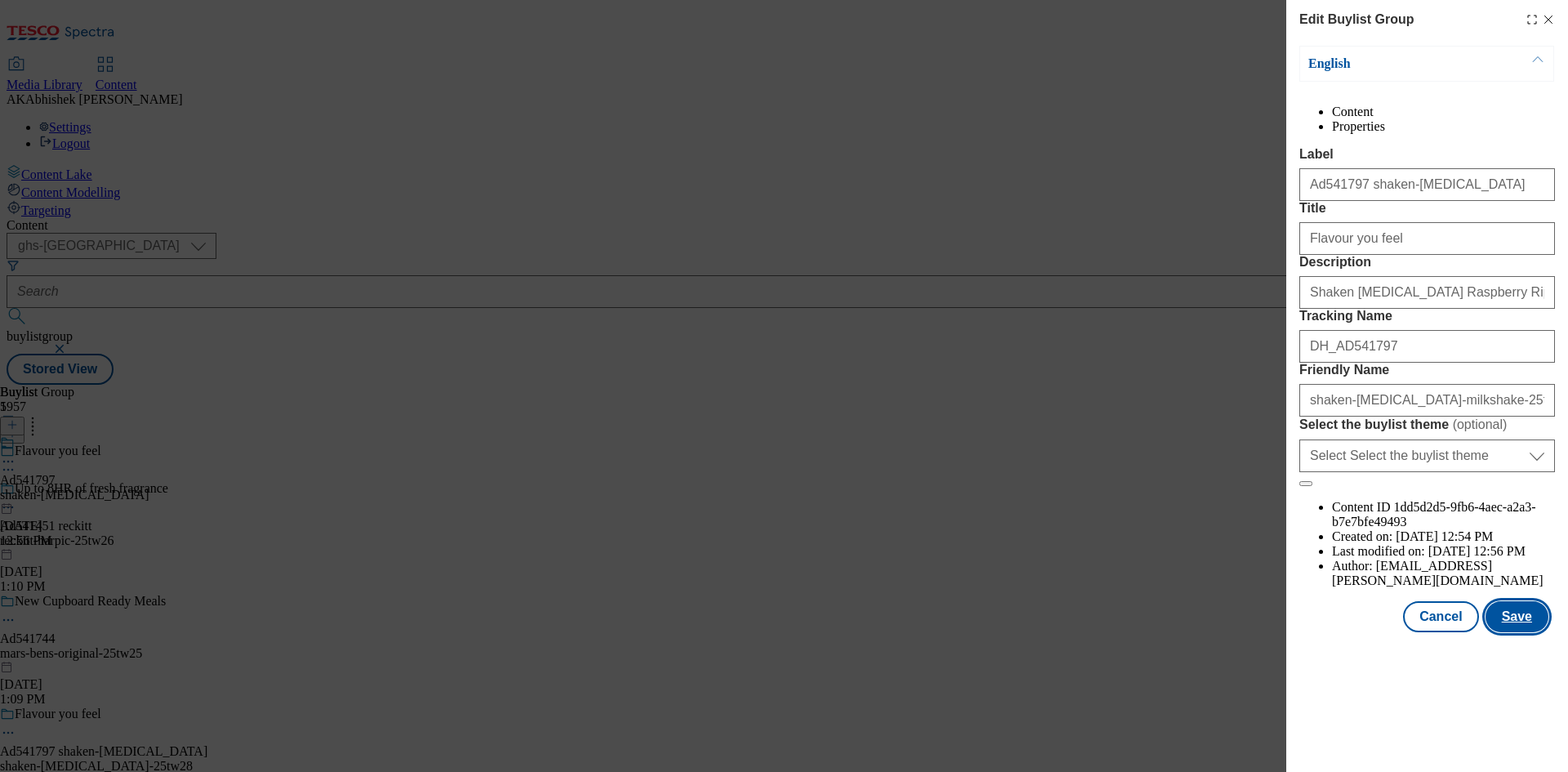
click at [1523, 632] on button "Save" at bounding box center [1516, 617] width 63 height 31
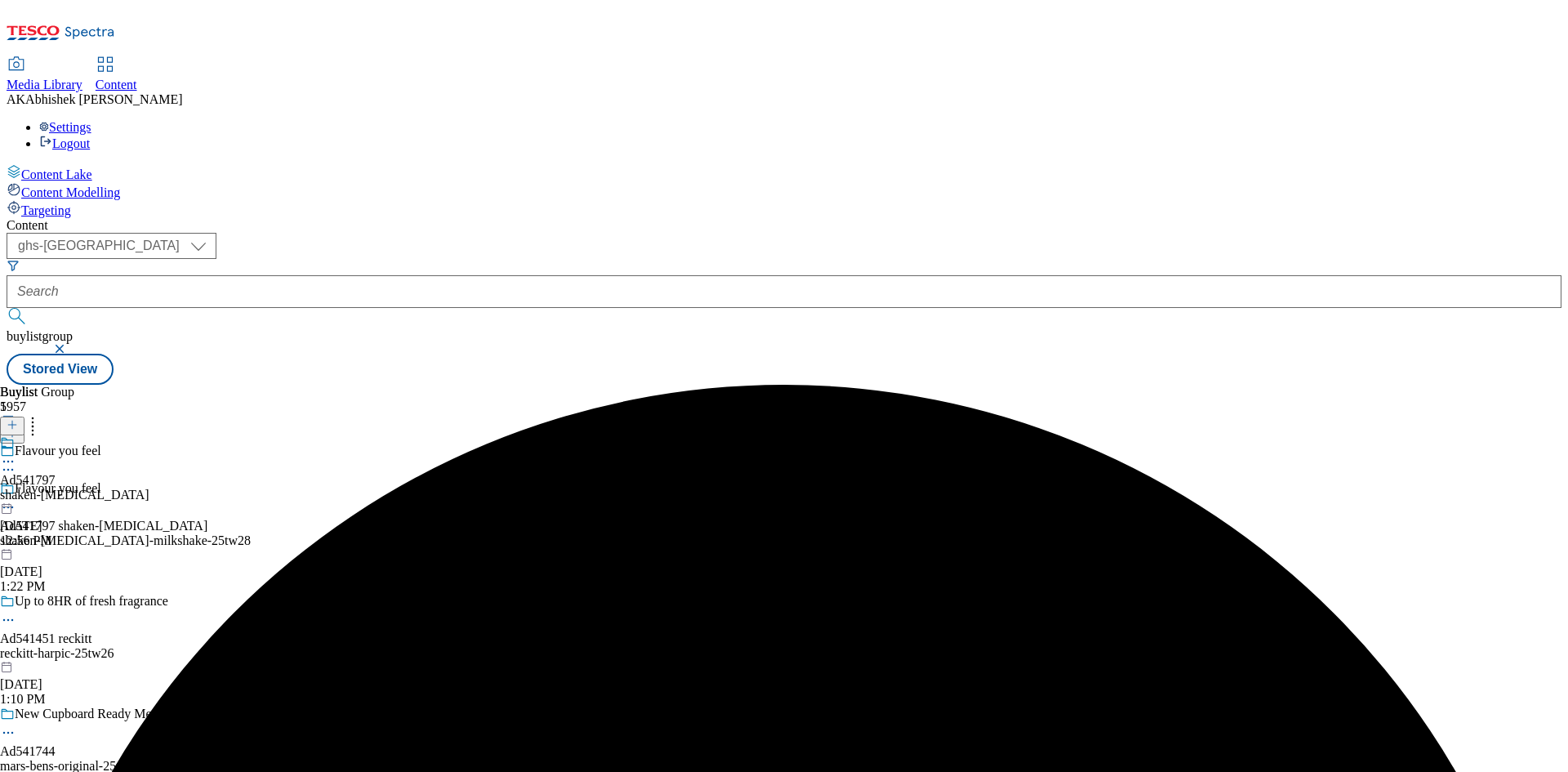
click at [16, 453] on icon at bounding box center [8, 461] width 16 height 16
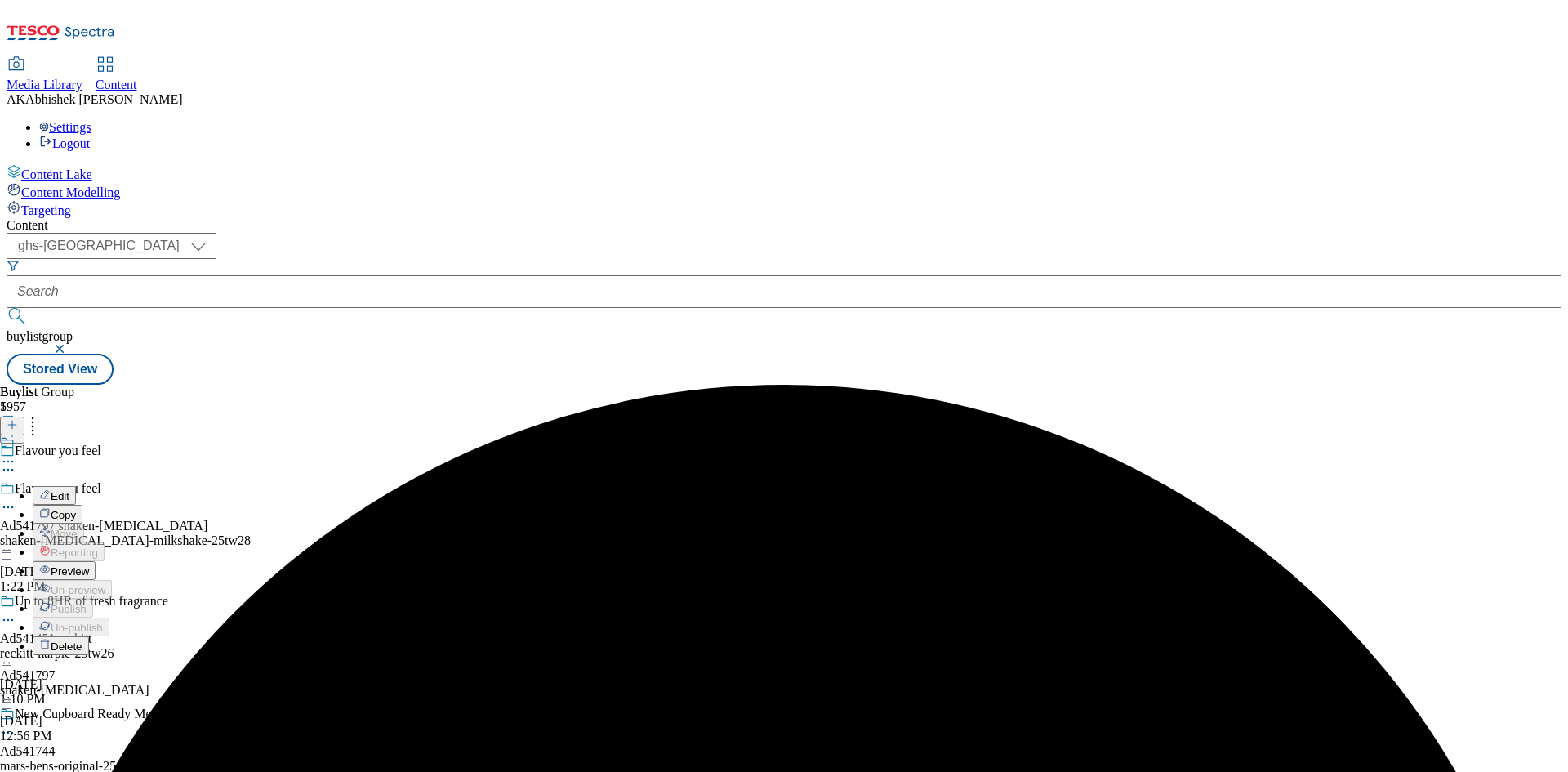
click at [76, 486] on button "Edit" at bounding box center [54, 495] width 43 height 19
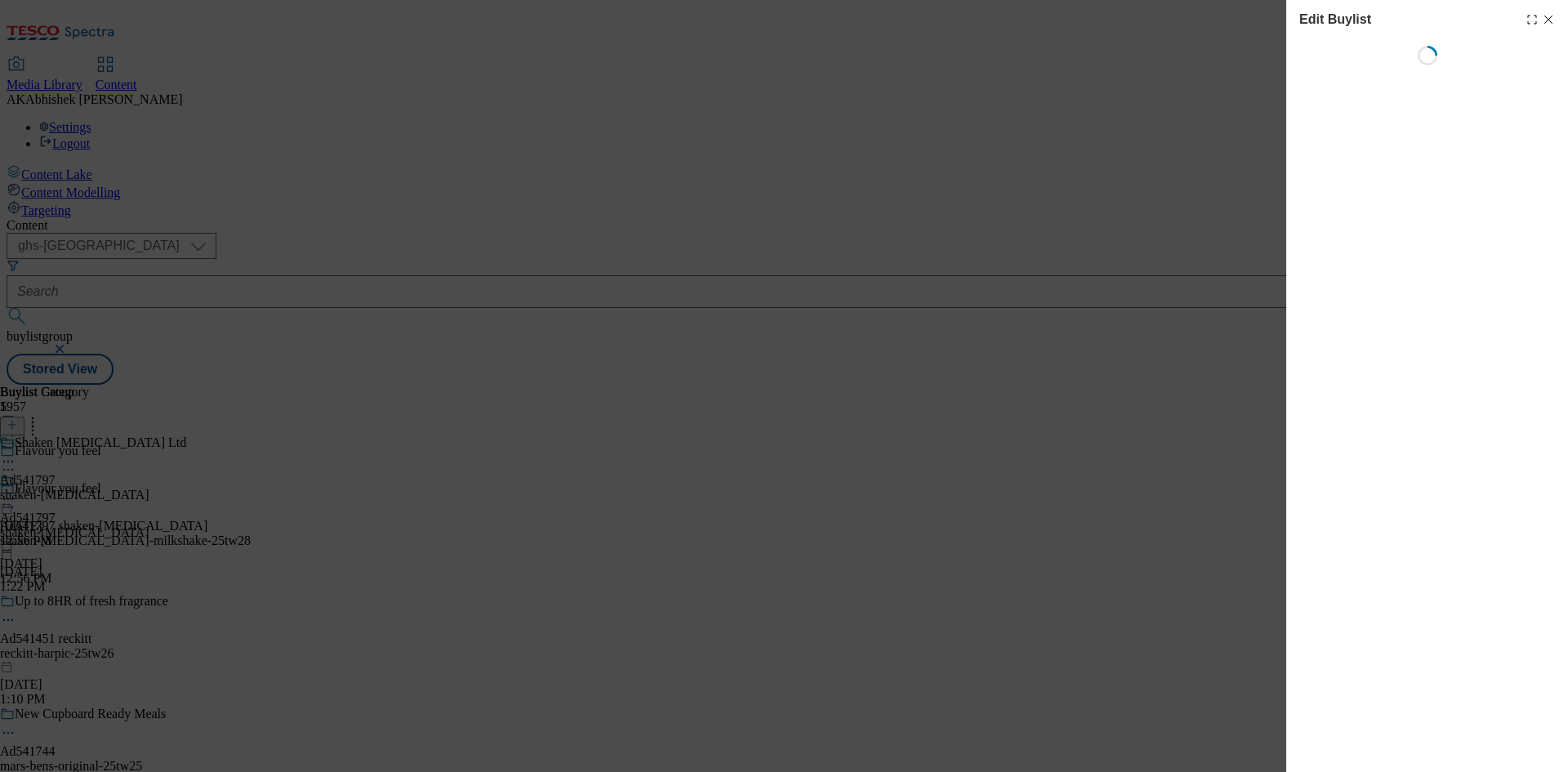
select select "tactical"
select select "supplier funded short term 1-3 weeks"
select select "dunnhumby"
select select "Banner"
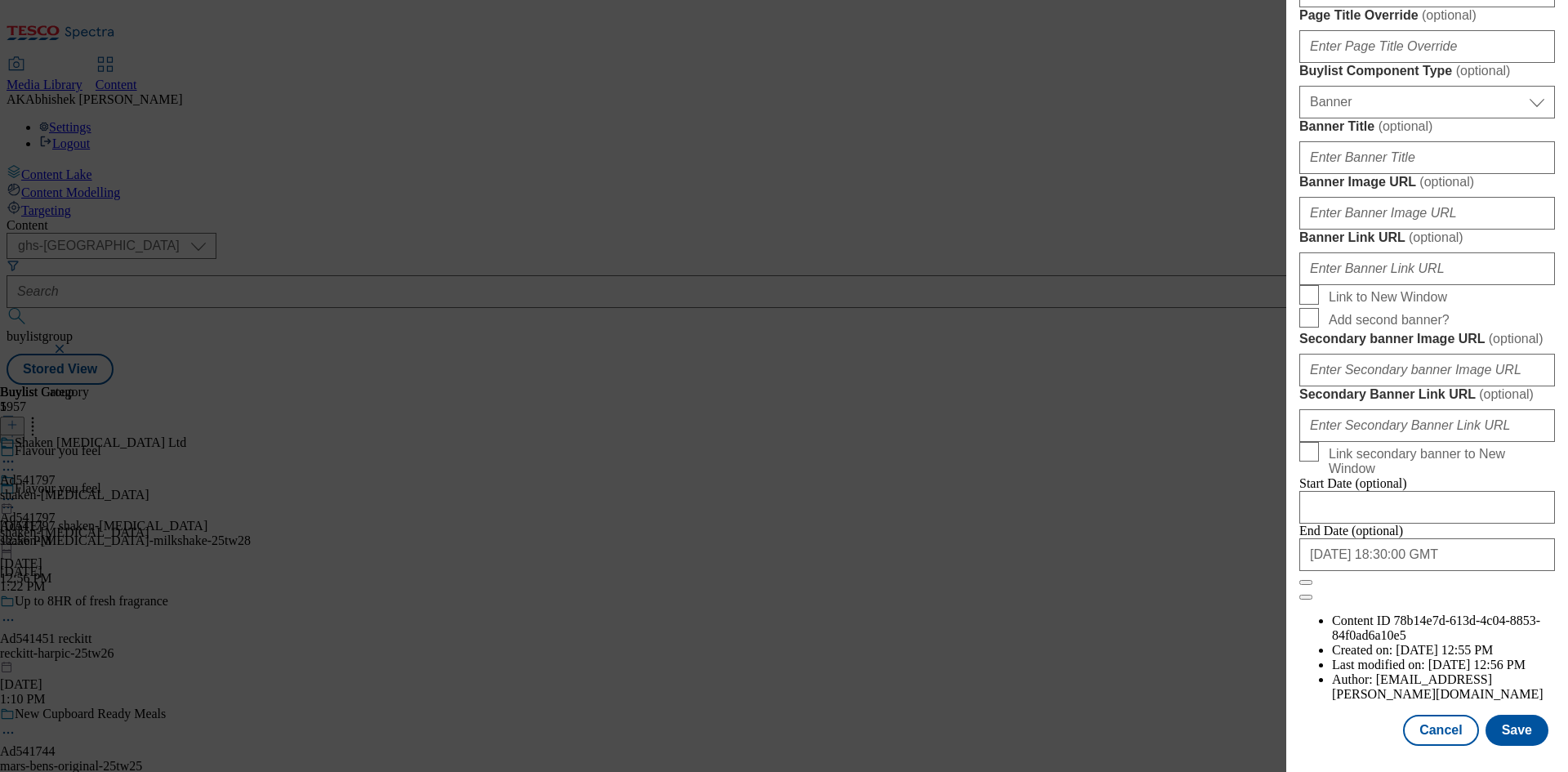
scroll to position [1605, 0]
click at [1468, 571] on input "[DATE] 18:30:00 GMT" at bounding box center [1427, 555] width 255 height 33
select select "2025"
select select "November"
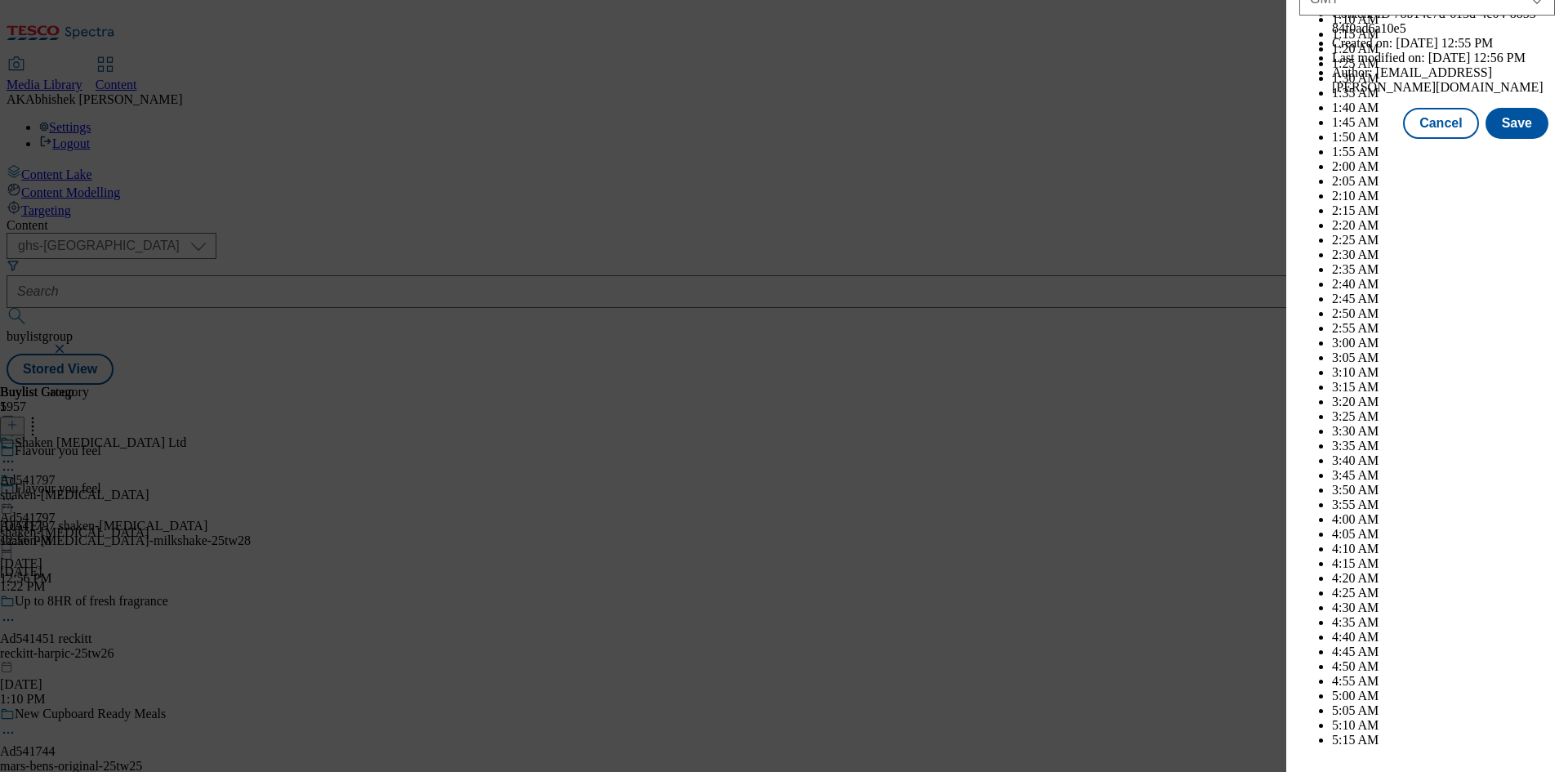
scroll to position [6701, 0]
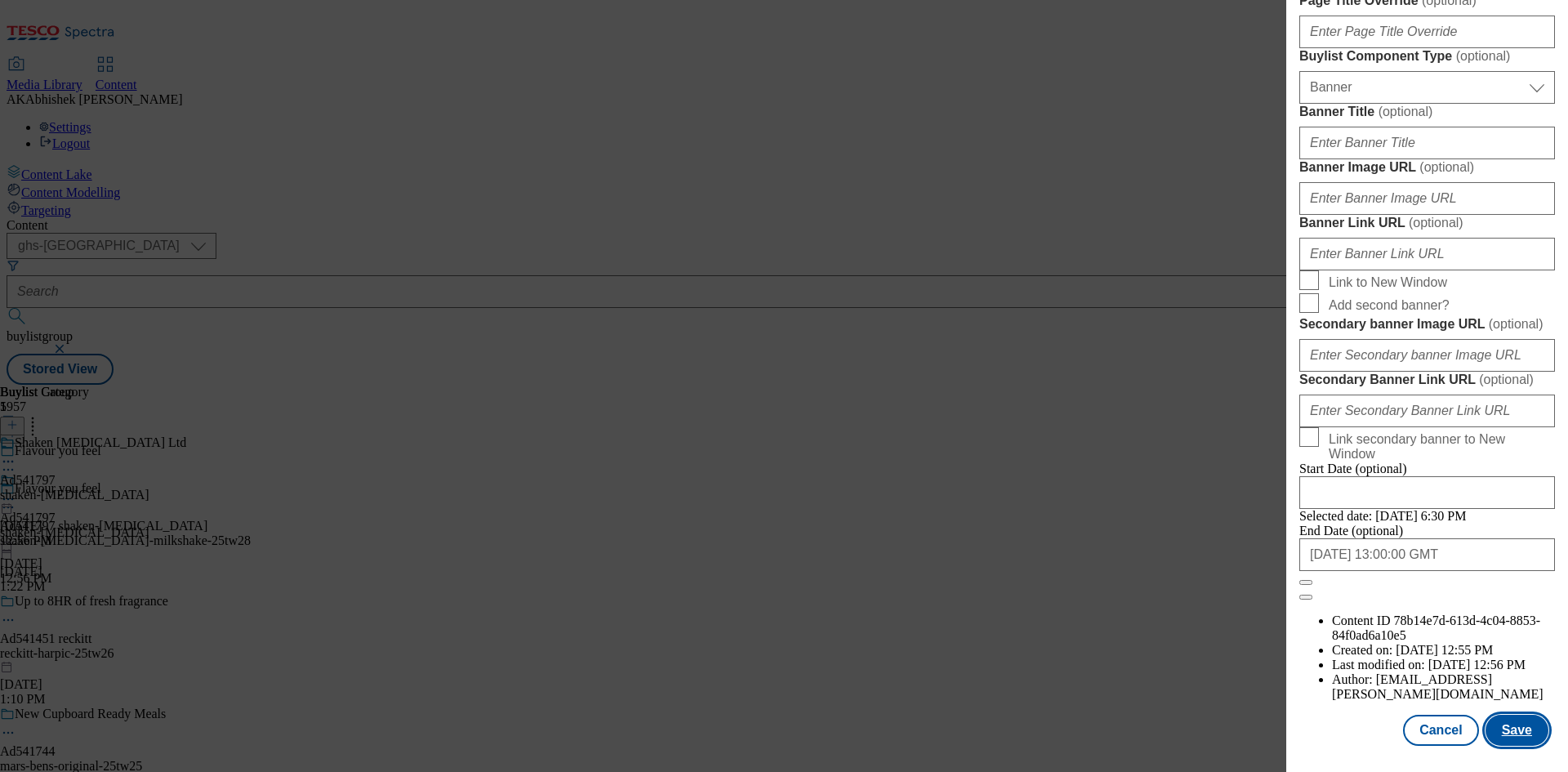
click at [1503, 729] on button "Save" at bounding box center [1516, 730] width 63 height 31
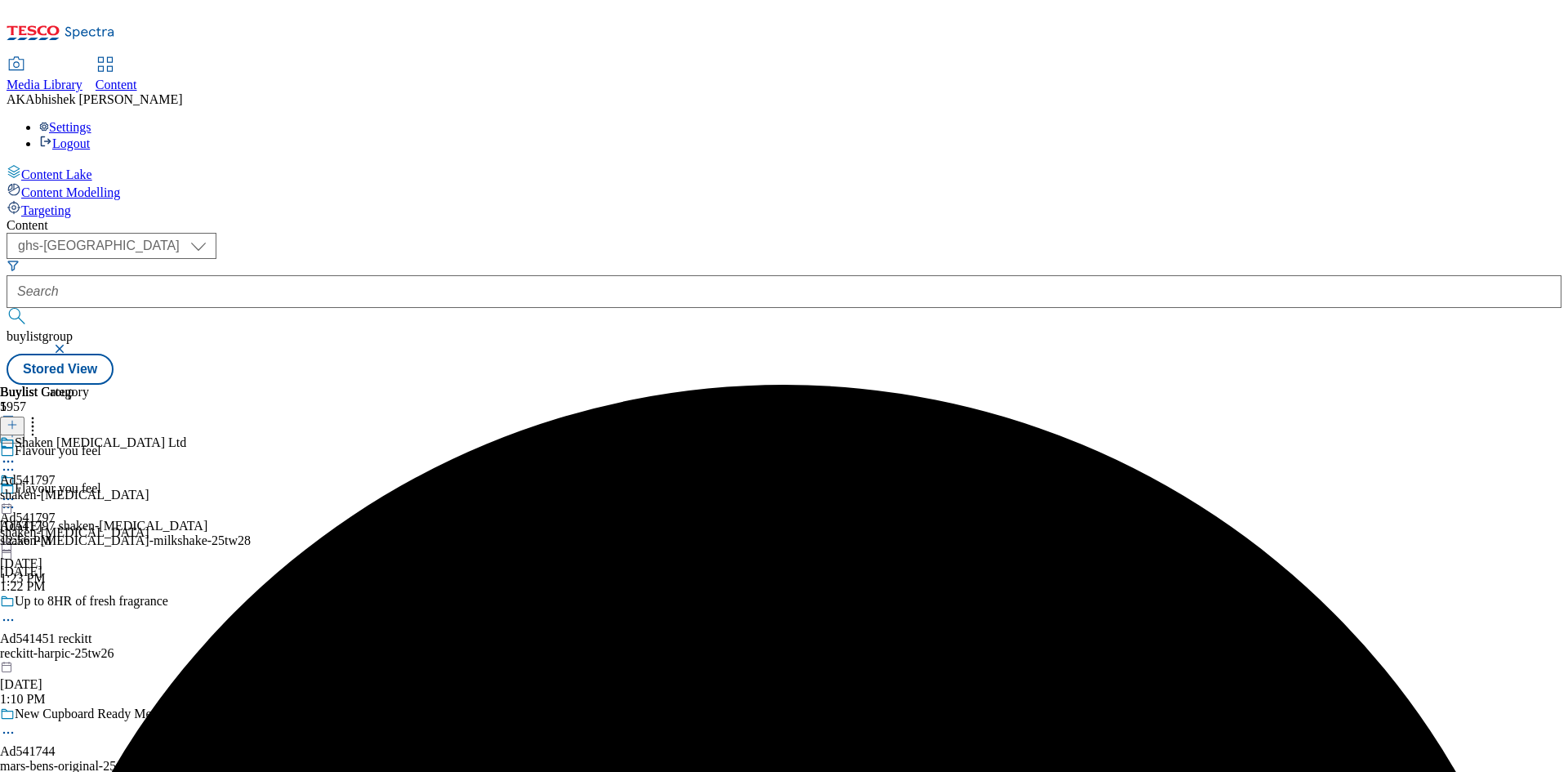
click at [16, 453] on icon at bounding box center [8, 461] width 16 height 16
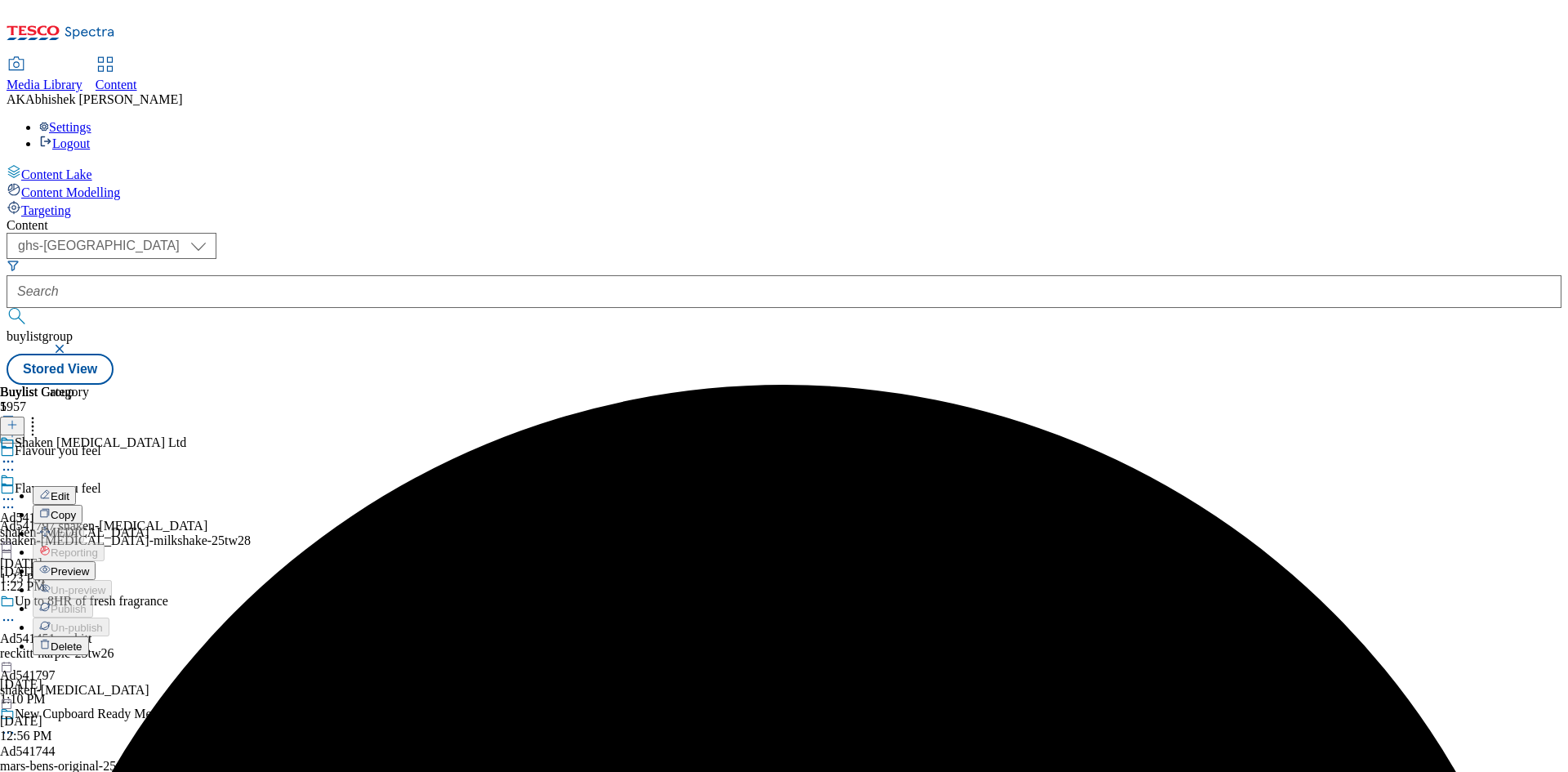
click at [70, 490] on span "Edit" at bounding box center [60, 497] width 19 height 13
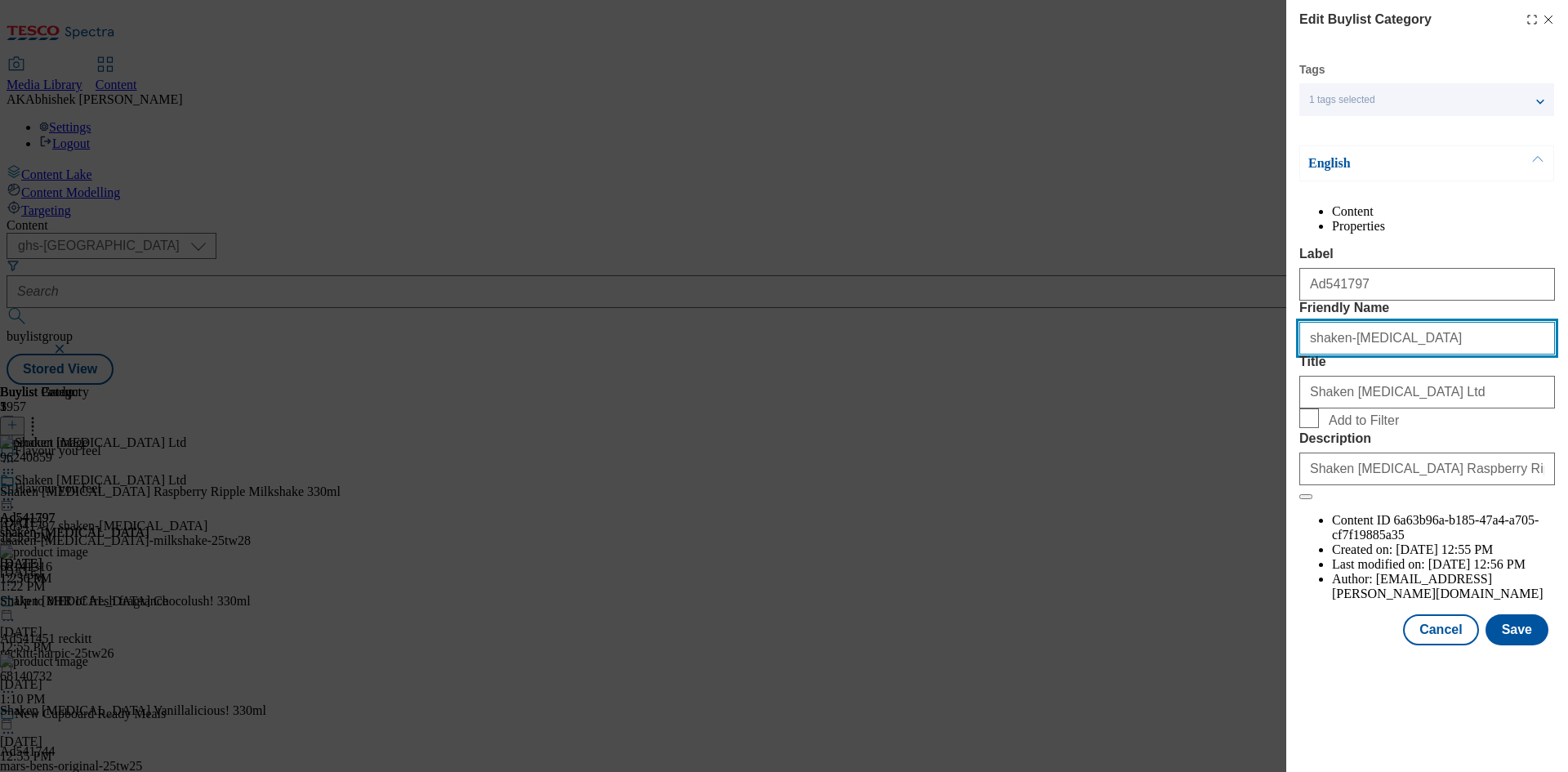
click at [1384, 354] on input "shaken-[MEDICAL_DATA]" at bounding box center [1427, 338] width 255 height 33
paste input "milkshake"
type input "shaken-[MEDICAL_DATA]-milkshake"
click at [1505, 645] on button "Save" at bounding box center [1516, 630] width 63 height 31
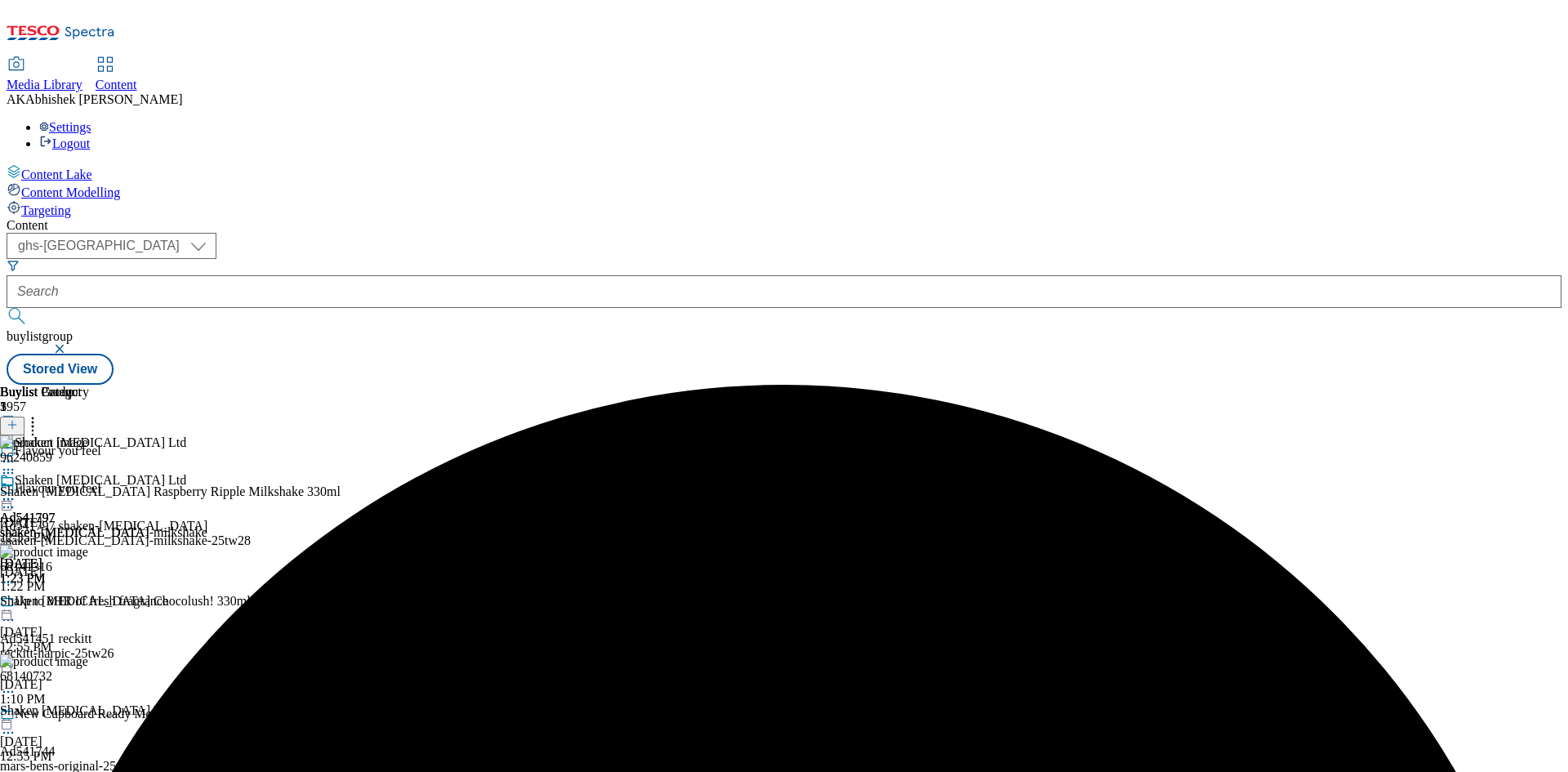
click at [16, 491] on icon at bounding box center [8, 499] width 16 height 16
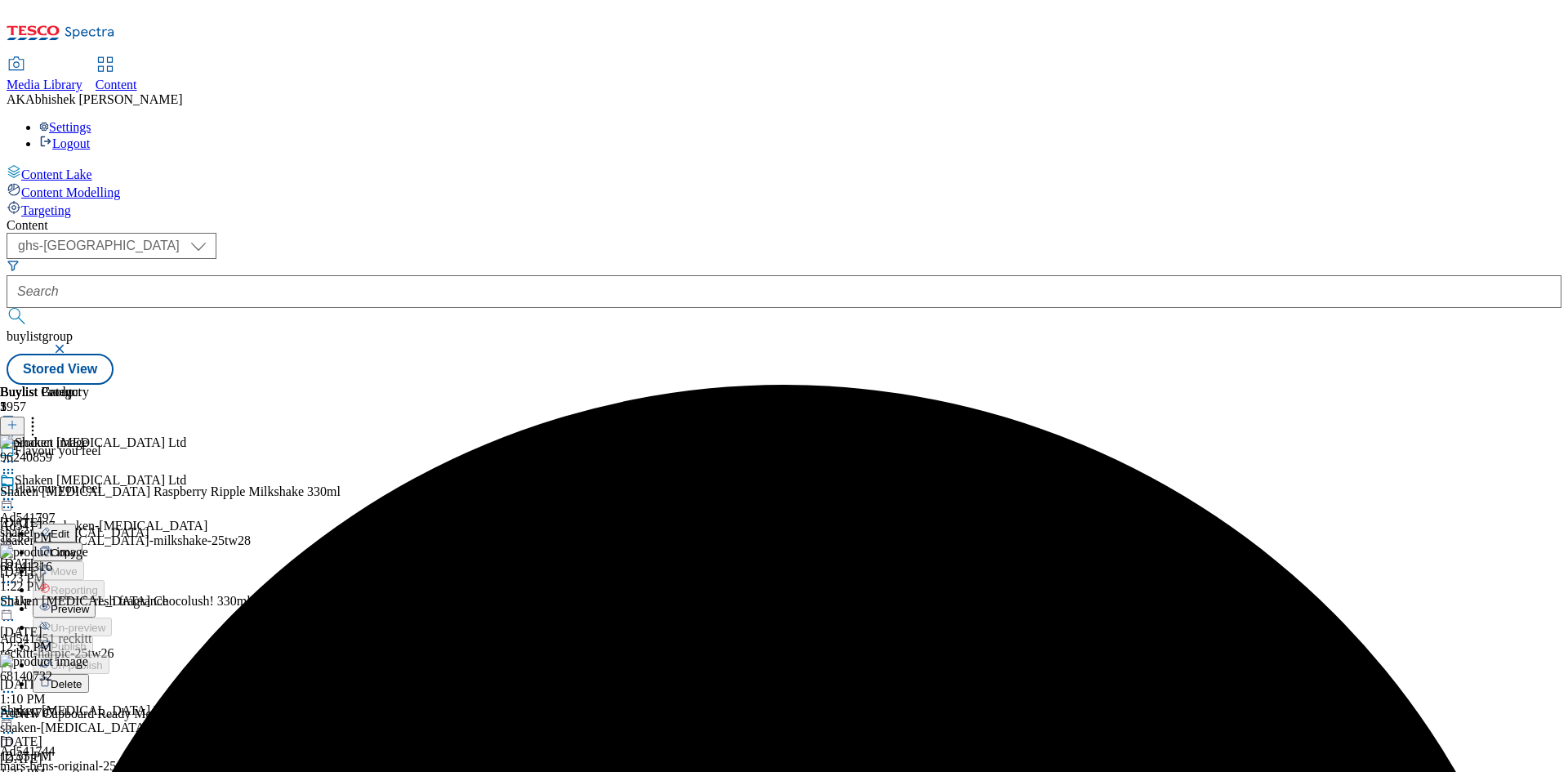
click at [89, 603] on span "Preview" at bounding box center [70, 609] width 38 height 13
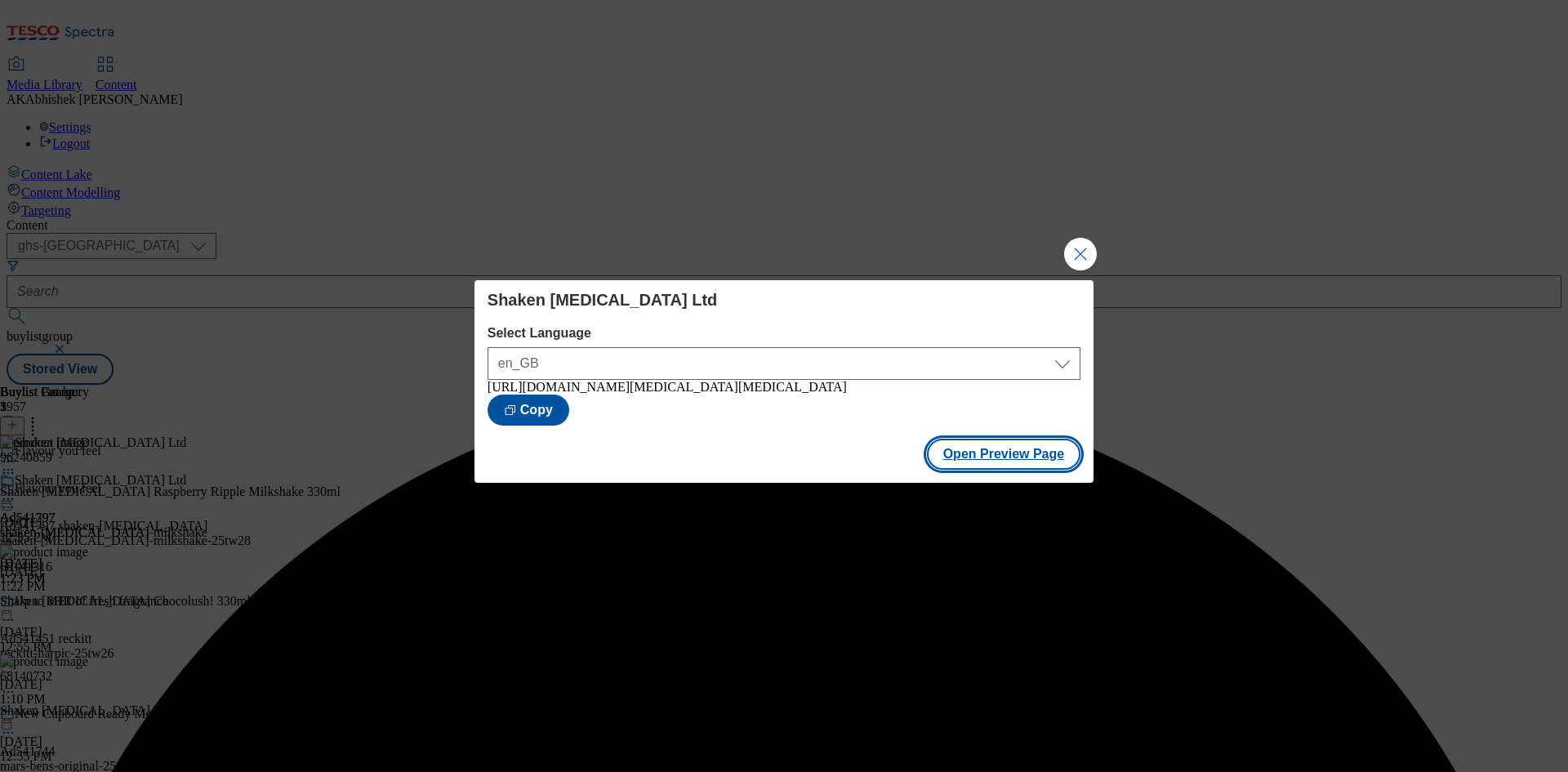
click at [1018, 455] on button "Open Preview Page" at bounding box center [1004, 454] width 154 height 31
click at [1073, 256] on button "Close Modal" at bounding box center [1081, 254] width 33 height 33
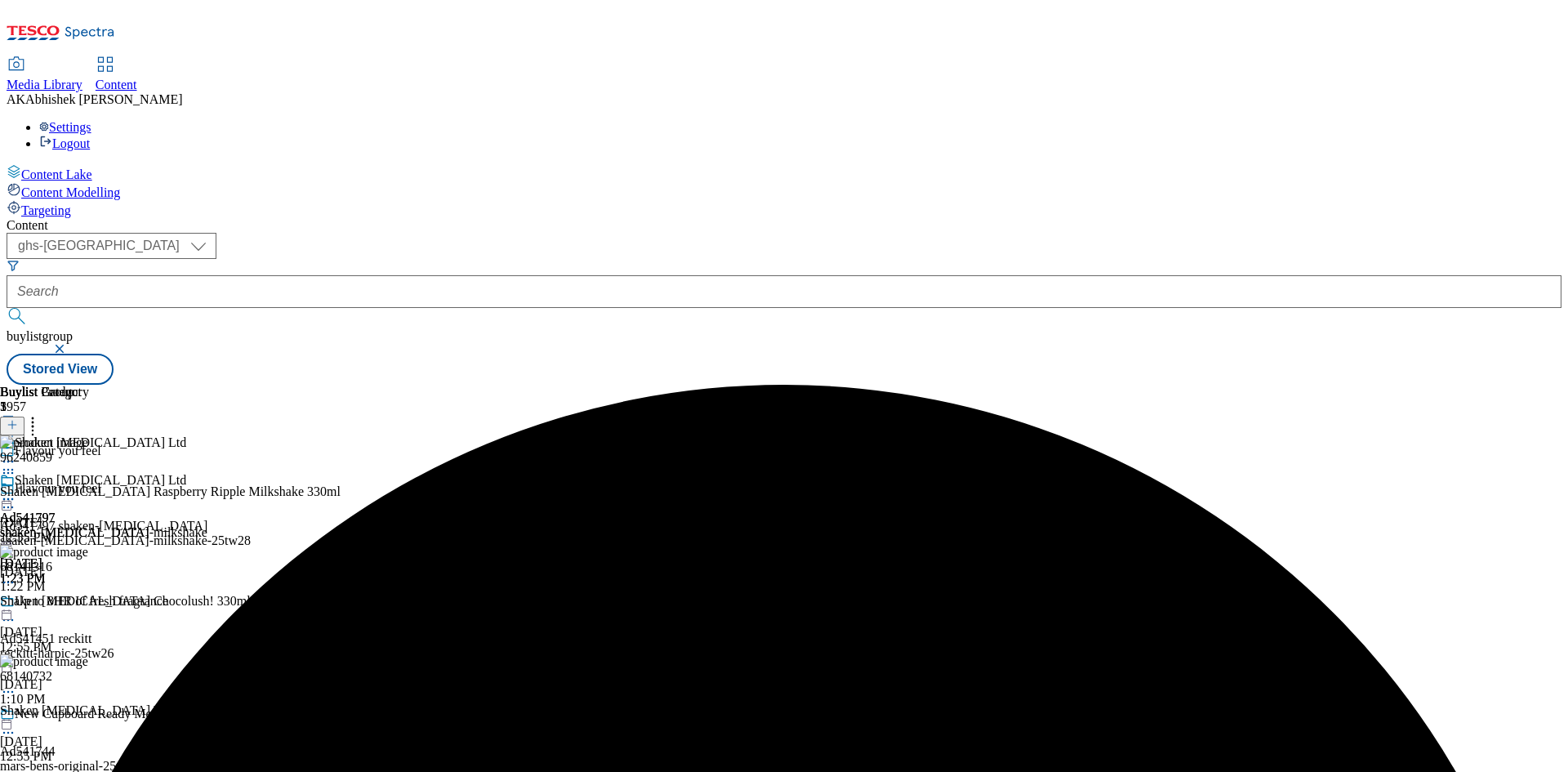
click at [10, 498] on circle at bounding box center [8, 499] width 3 height 3
click at [87, 660] on span "Publish" at bounding box center [69, 666] width 36 height 13
